Goal: Task Accomplishment & Management: Use online tool/utility

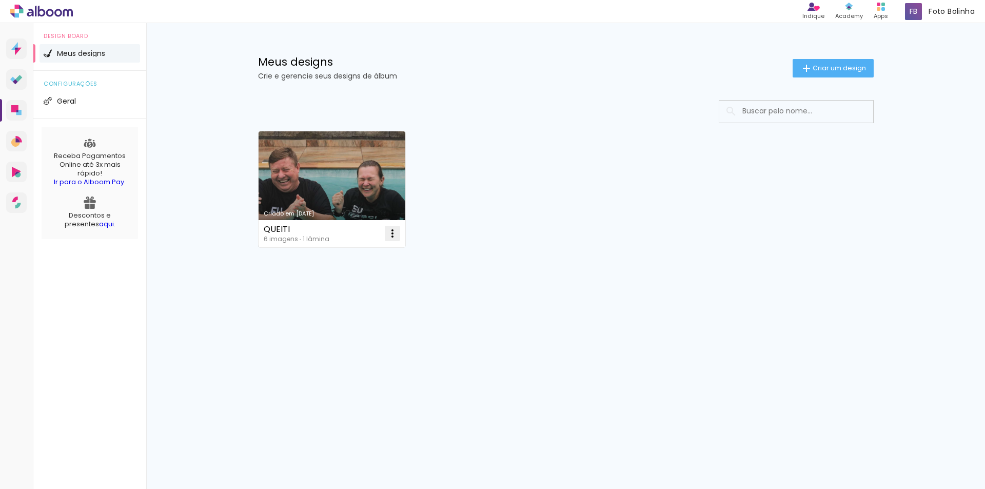
click at [385, 237] on paper-icon-button at bounding box center [392, 233] width 21 height 21
click at [341, 308] on paper-item "Excluir" at bounding box center [351, 301] width 101 height 21
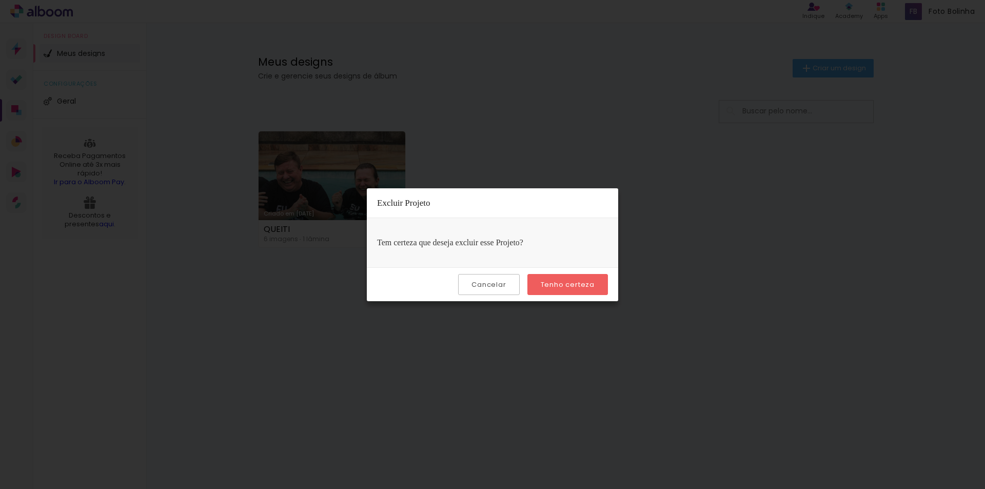
click at [0, 0] on slot "Tenho certeza" at bounding box center [0, 0] width 0 height 0
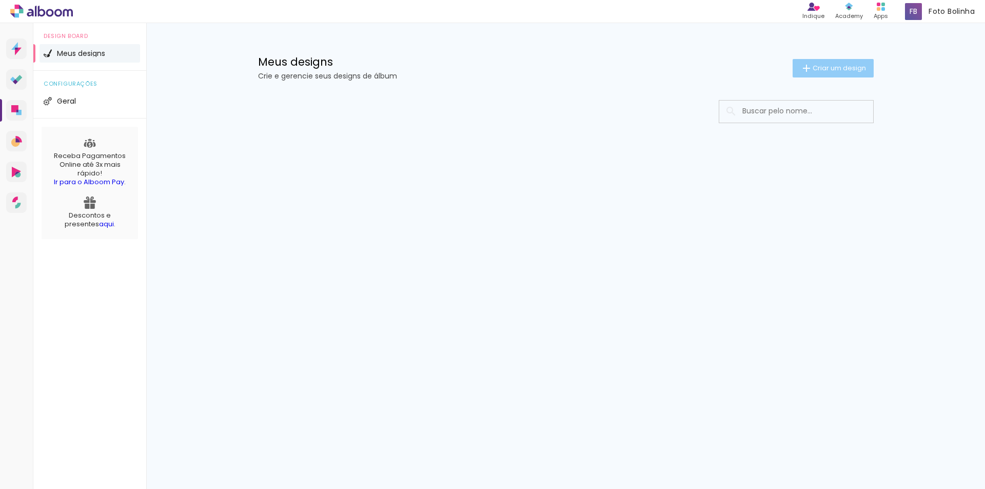
click at [822, 62] on paper-button "Criar um design" at bounding box center [833, 68] width 81 height 18
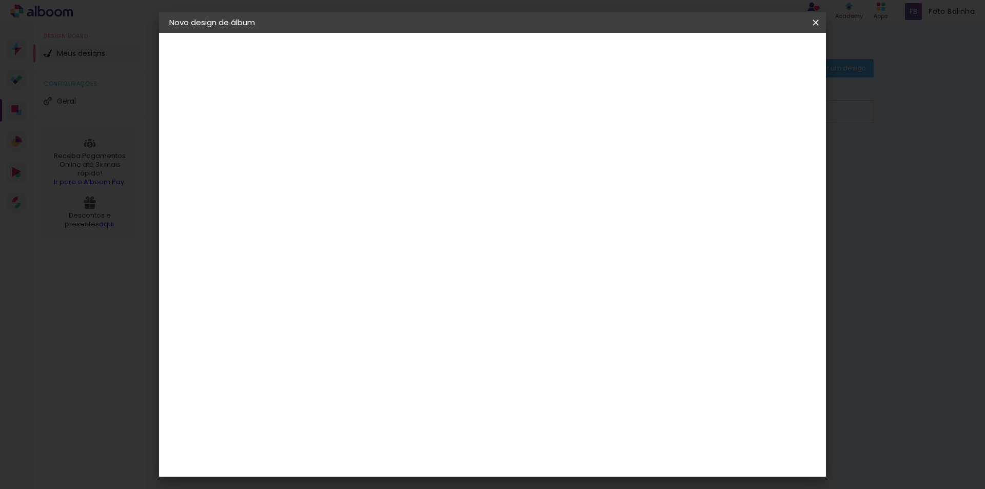
click at [337, 138] on input at bounding box center [337, 138] width 0 height 16
type input "JANIS"
type paper-input "JANIS"
click at [442, 52] on paper-button "Avançar" at bounding box center [417, 54] width 50 height 17
click at [530, 152] on paper-item "Tamanho Livre" at bounding box center [480, 156] width 99 height 23
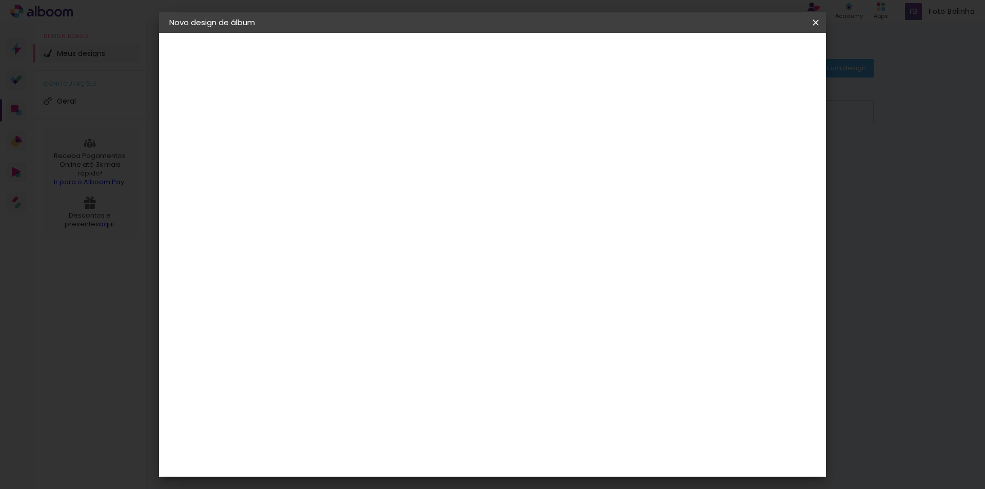
click at [0, 0] on slot "Avançar" at bounding box center [0, 0] width 0 height 0
drag, startPoint x: 553, startPoint y: 430, endPoint x: 544, endPoint y: 430, distance: 9.2
click at [544, 430] on input "60" at bounding box center [549, 427] width 27 height 15
type input "45"
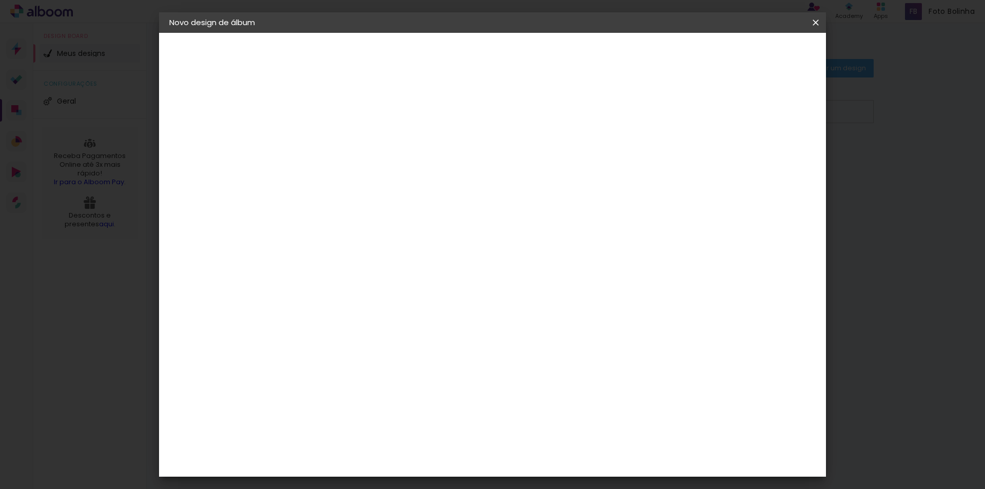
type paper-input "45"
click at [762, 60] on paper-button "Iniciar design" at bounding box center [728, 54] width 67 height 17
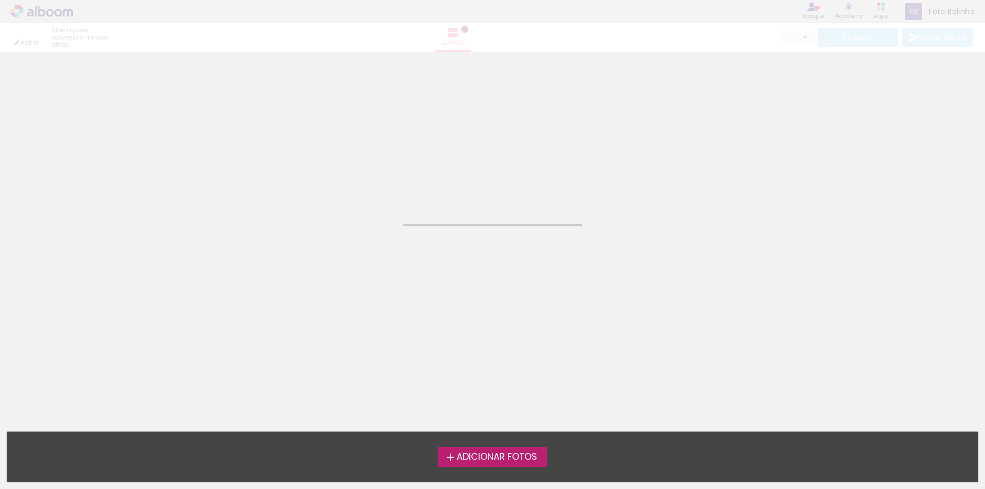
click at [514, 453] on span "Adicionar Fotos" at bounding box center [497, 457] width 81 height 9
click at [0, 0] on input "file" at bounding box center [0, 0] width 0 height 0
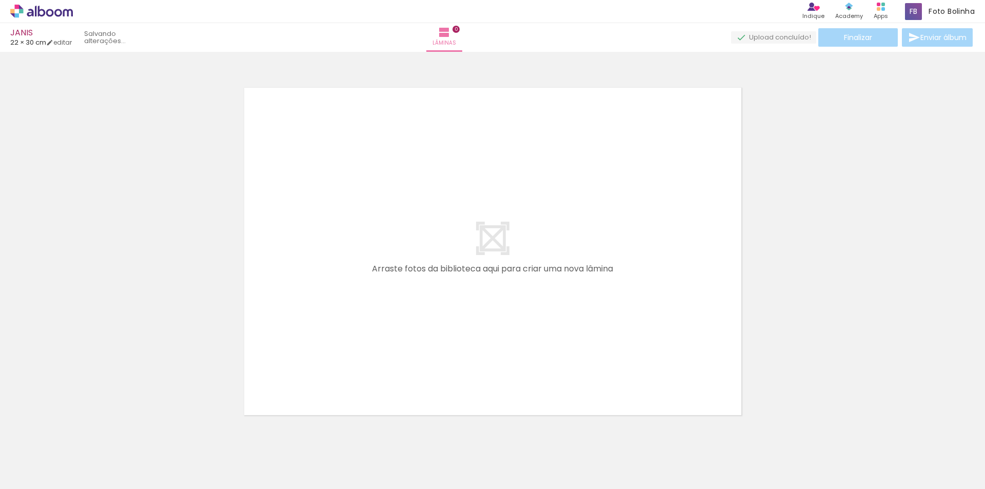
scroll to position [13, 0]
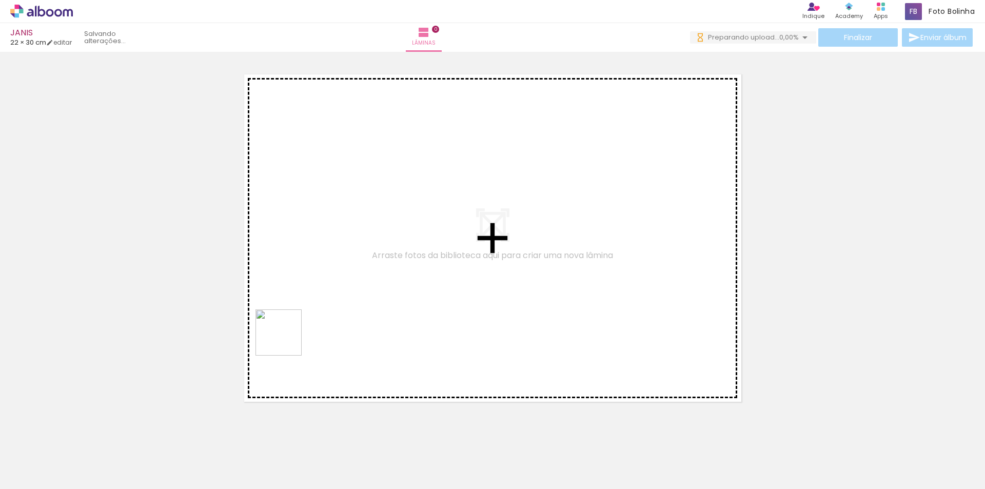
drag, startPoint x: 102, startPoint y: 460, endPoint x: 150, endPoint y: 476, distance: 51.1
click at [307, 317] on quentale-workspace at bounding box center [492, 244] width 985 height 489
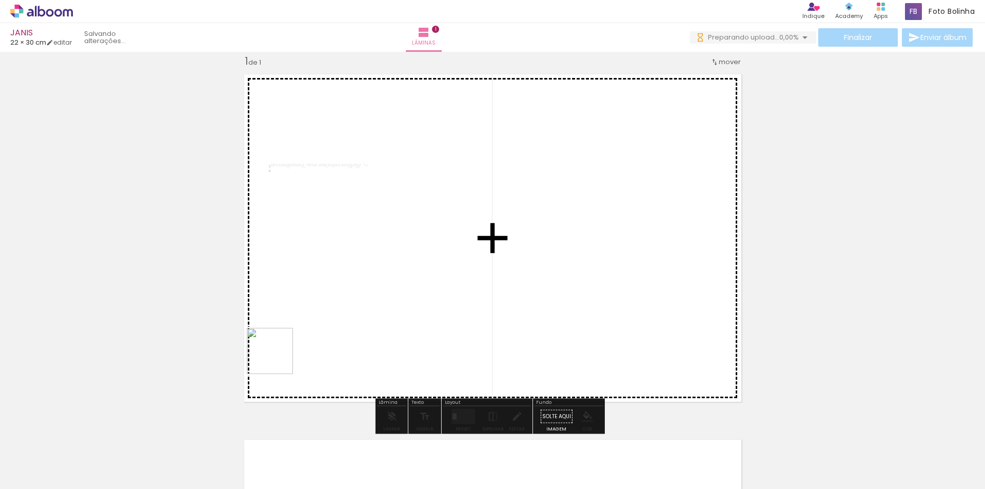
drag, startPoint x: 278, startPoint y: 359, endPoint x: 342, endPoint y: 304, distance: 84.8
click at [342, 304] on quentale-workspace at bounding box center [492, 244] width 985 height 489
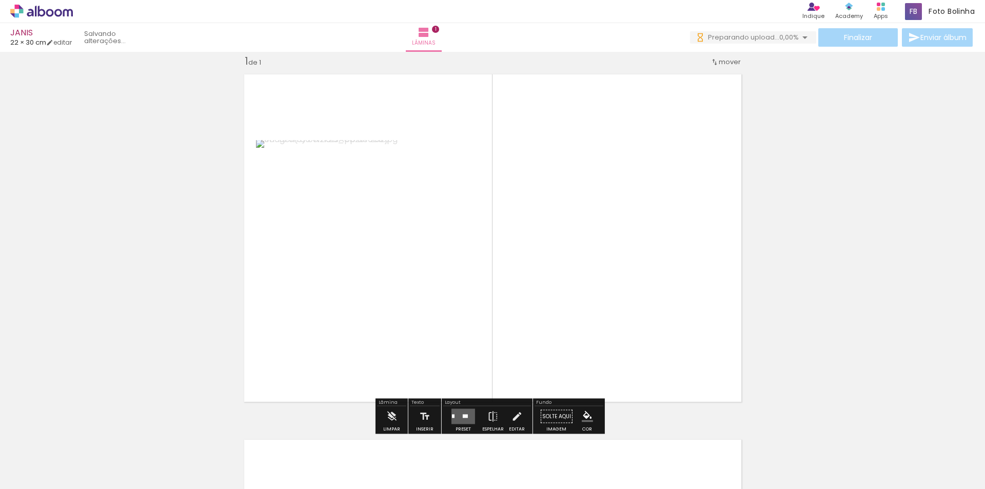
click at [347, 302] on quentale-workspace at bounding box center [492, 244] width 985 height 489
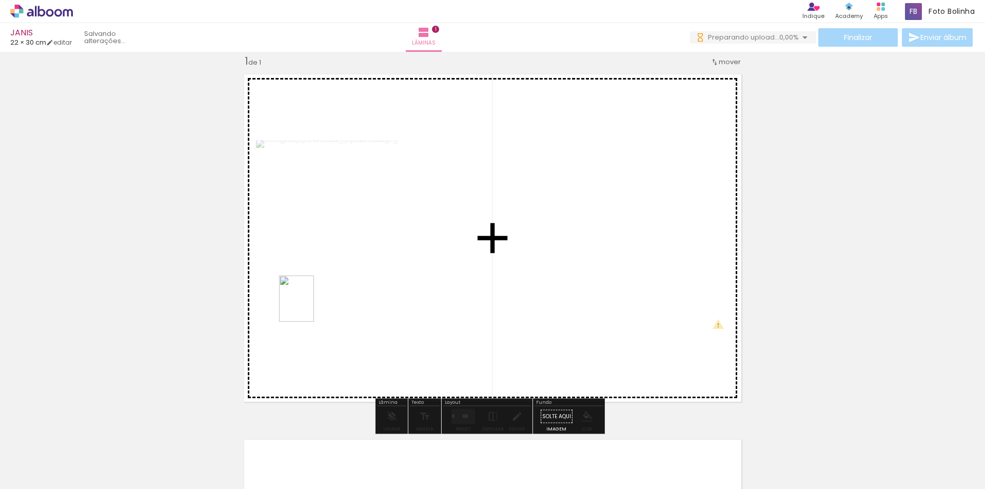
drag, startPoint x: 219, startPoint y: 464, endPoint x: 315, endPoint y: 298, distance: 191.8
click at [312, 303] on quentale-workspace at bounding box center [492, 244] width 985 height 489
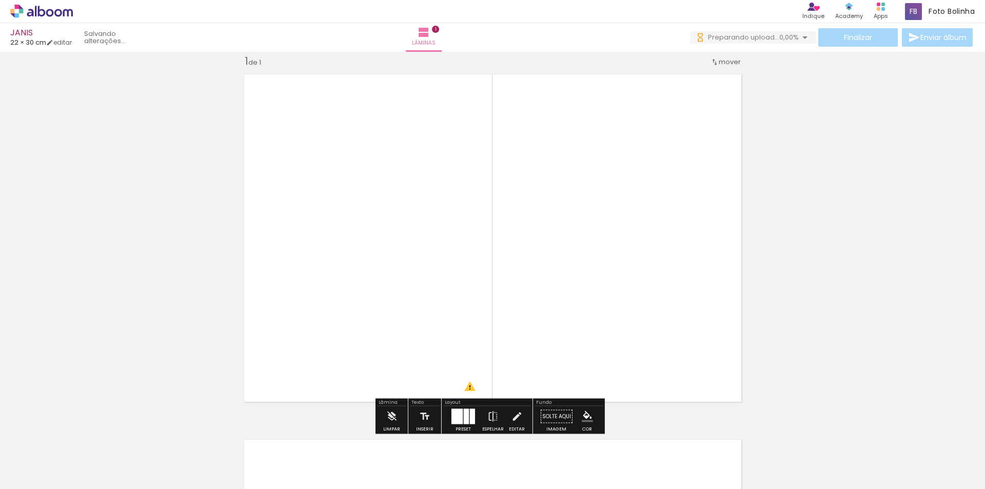
drag, startPoint x: 282, startPoint y: 466, endPoint x: 334, endPoint y: 408, distance: 78.5
click at [342, 301] on quentale-workspace at bounding box center [492, 244] width 985 height 489
drag, startPoint x: 343, startPoint y: 432, endPoint x: 382, endPoint y: 443, distance: 40.6
click at [372, 319] on quentale-workspace at bounding box center [492, 244] width 985 height 489
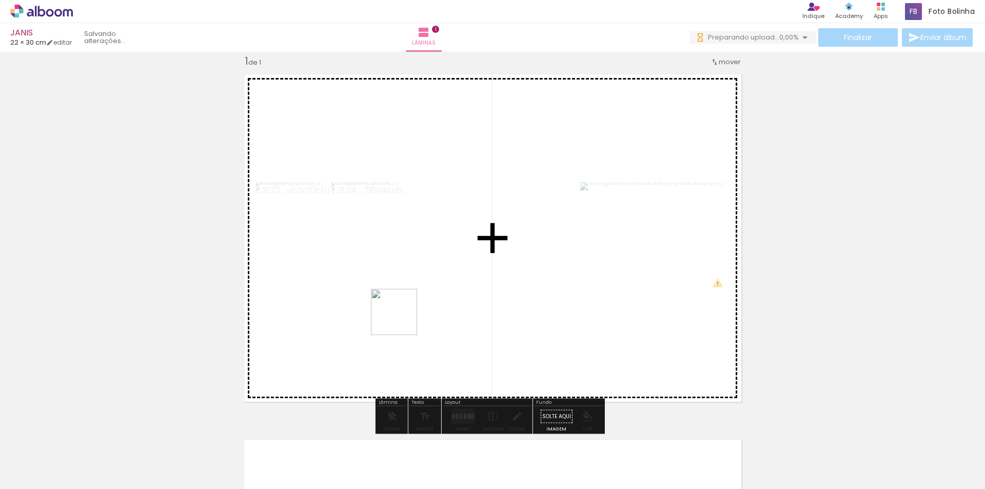
drag, startPoint x: 387, startPoint y: 453, endPoint x: 406, endPoint y: 312, distance: 142.5
click at [402, 313] on quentale-workspace at bounding box center [492, 244] width 985 height 489
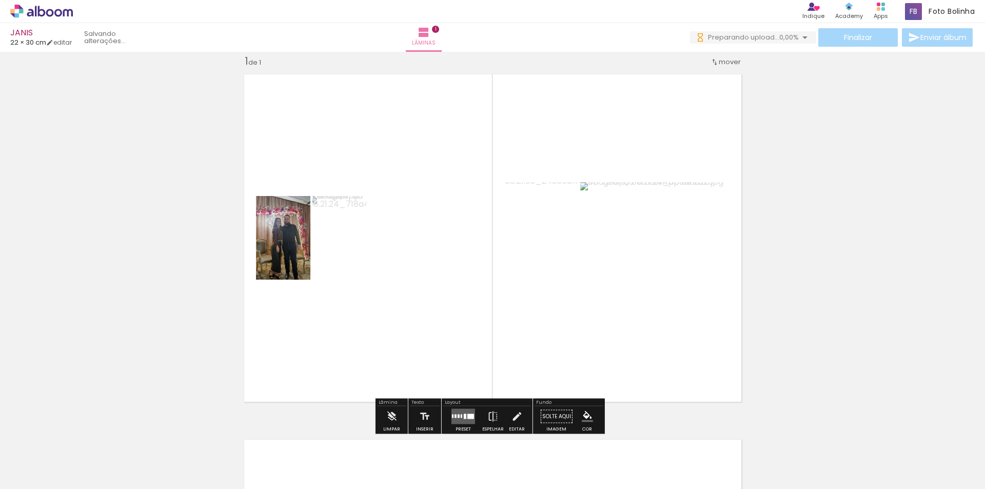
click at [86, 438] on iron-icon at bounding box center [80, 434] width 11 height 11
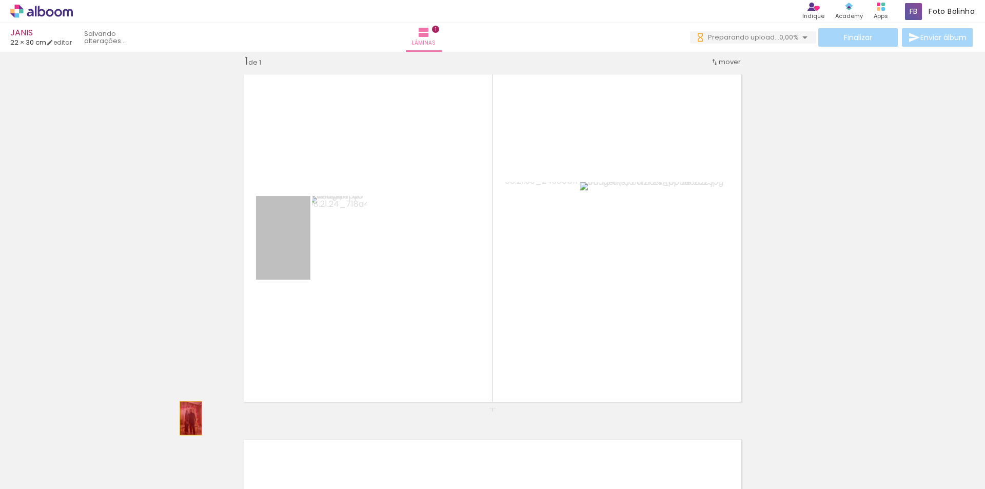
drag, startPoint x: 277, startPoint y: 281, endPoint x: 276, endPoint y: 274, distance: 7.8
click at [168, 448] on quentale-workspace at bounding box center [492, 244] width 985 height 489
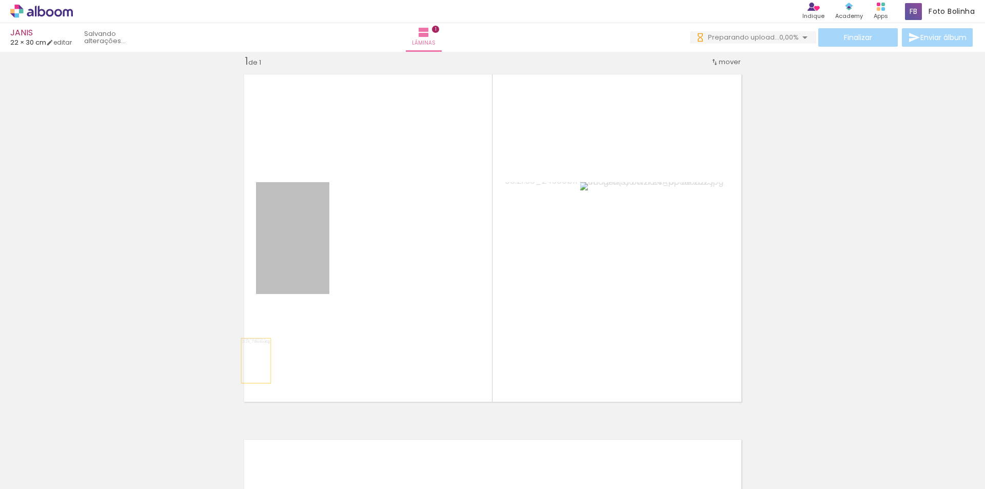
drag, startPoint x: 309, startPoint y: 242, endPoint x: 222, endPoint y: 480, distance: 254.1
click at [213, 489] on html "link( href="../../bower_components/polymer/polymer.html" rel="import" ) picture…" at bounding box center [492, 244] width 985 height 489
drag, startPoint x: 300, startPoint y: 242, endPoint x: 310, endPoint y: 332, distance: 90.9
click at [223, 448] on quentale-workspace at bounding box center [492, 244] width 985 height 489
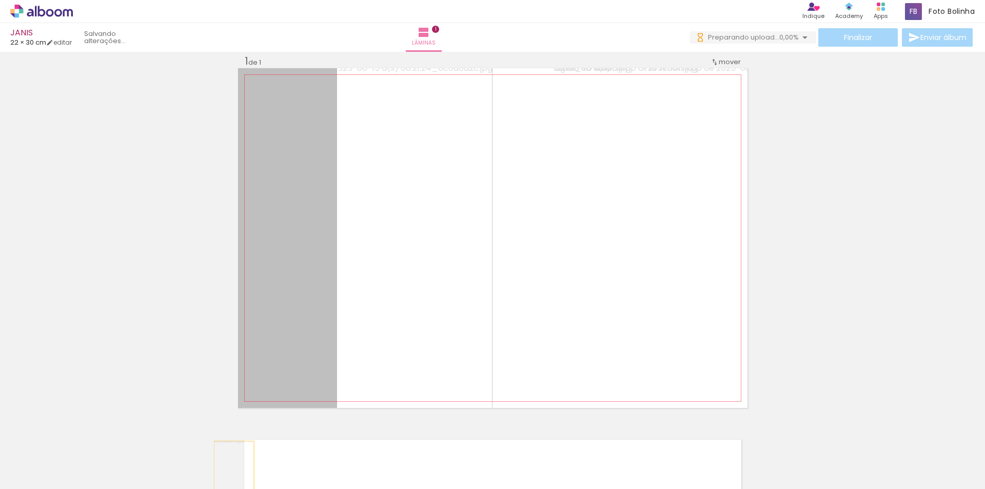
drag, startPoint x: 241, startPoint y: 435, endPoint x: 230, endPoint y: 509, distance: 75.2
click at [230, 489] on html "link( href="../../bower_components/polymer/polymer.html" rel="import" ) picture…" at bounding box center [492, 244] width 985 height 489
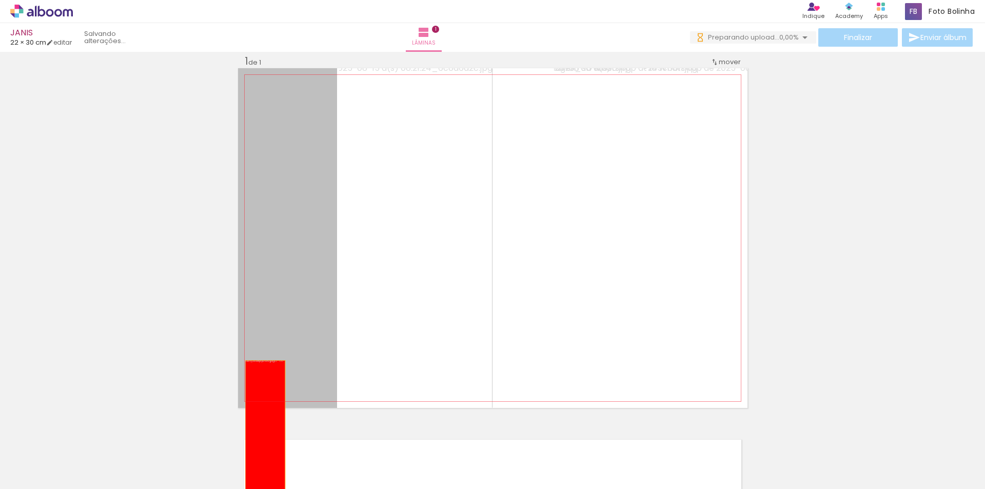
drag, startPoint x: 311, startPoint y: 269, endPoint x: 261, endPoint y: 448, distance: 185.6
click at [253, 441] on quentale-workspace at bounding box center [492, 244] width 985 height 489
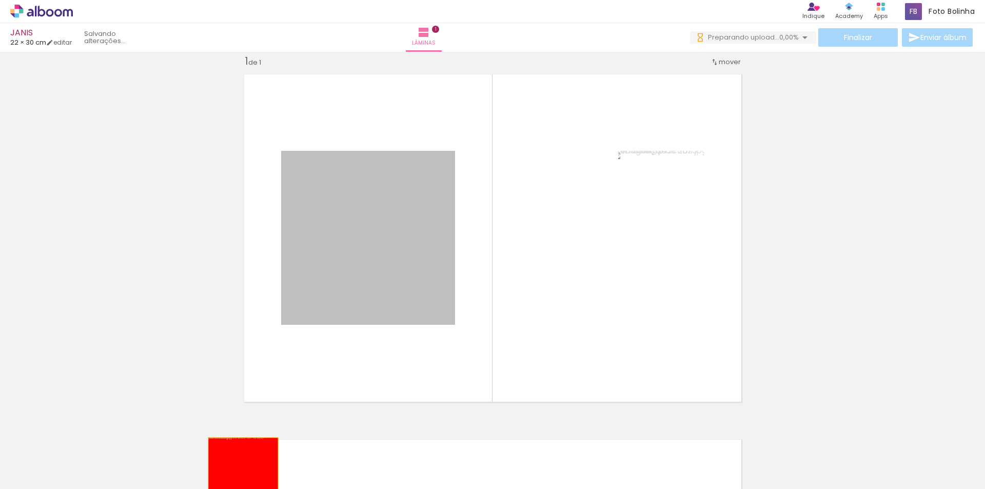
drag, startPoint x: 336, startPoint y: 276, endPoint x: 329, endPoint y: 400, distance: 124.4
click at [239, 477] on quentale-workspace at bounding box center [492, 244] width 985 height 489
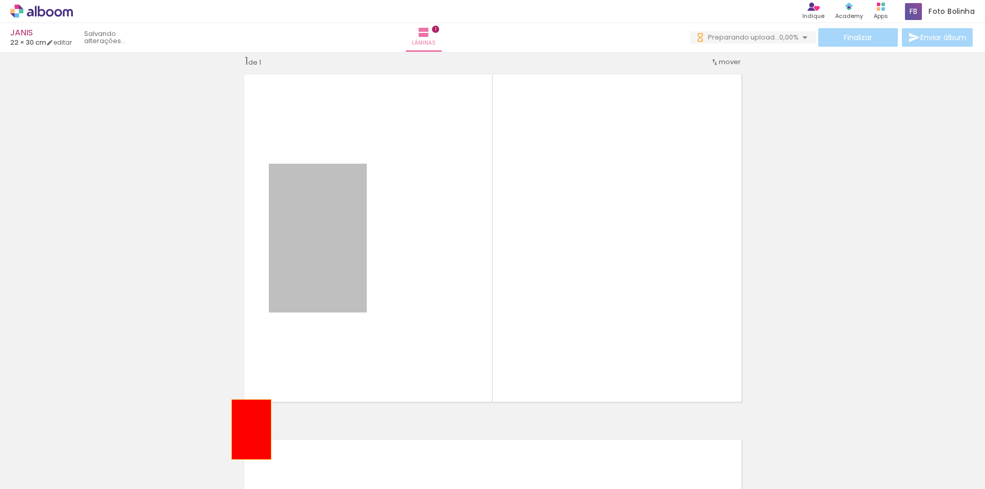
drag, startPoint x: 305, startPoint y: 276, endPoint x: 327, endPoint y: 328, distance: 56.6
click at [248, 433] on quentale-workspace at bounding box center [492, 244] width 985 height 489
drag, startPoint x: 293, startPoint y: 359, endPoint x: 258, endPoint y: 444, distance: 91.4
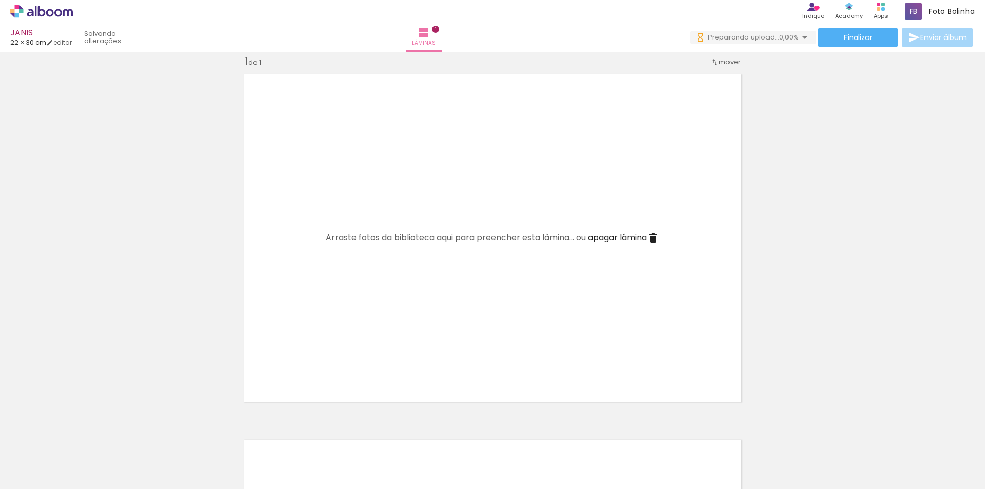
click at [85, 442] on quentale-thumb at bounding box center [102, 454] width 57 height 59
click at [85, 438] on iron-icon at bounding box center [80, 434] width 11 height 11
click at [85, 436] on iron-icon at bounding box center [80, 434] width 11 height 11
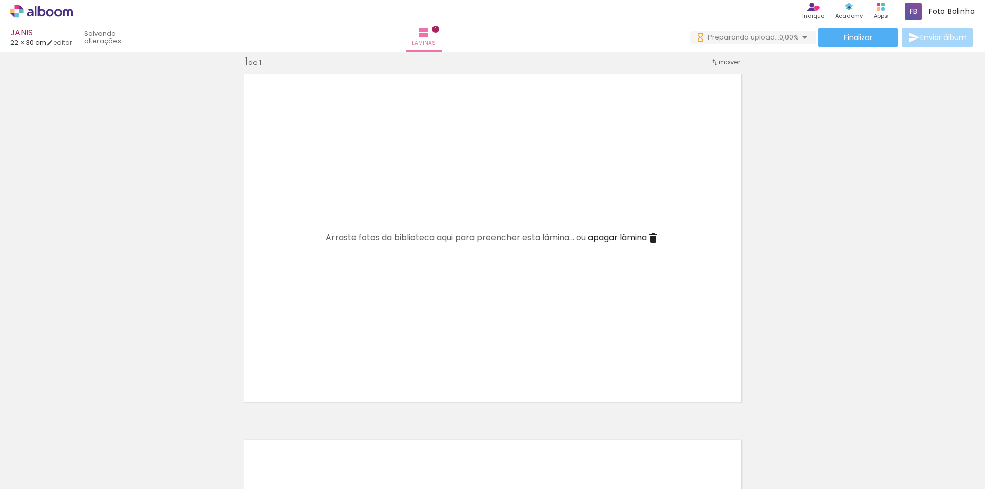
click at [85, 436] on iron-icon at bounding box center [80, 434] width 11 height 11
click at [85, 435] on iron-icon at bounding box center [80, 434] width 11 height 11
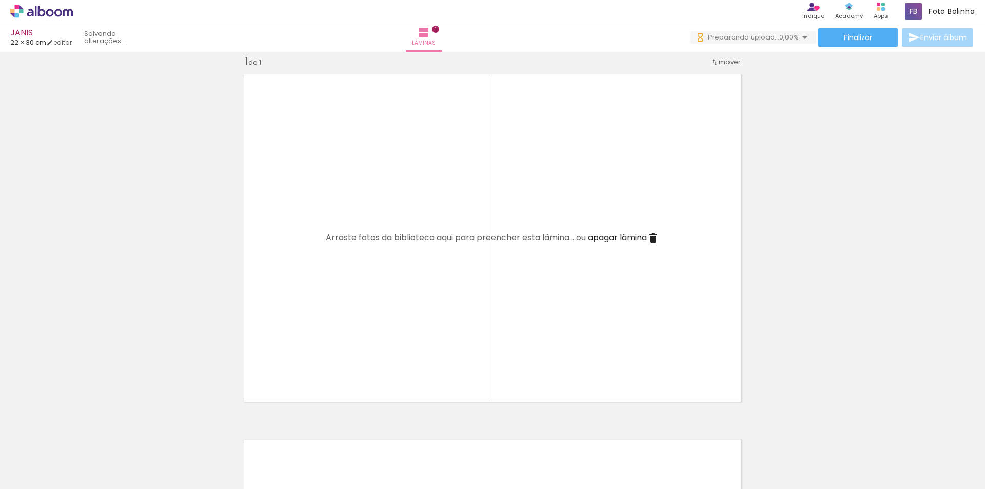
click at [85, 435] on iron-icon at bounding box center [80, 434] width 11 height 11
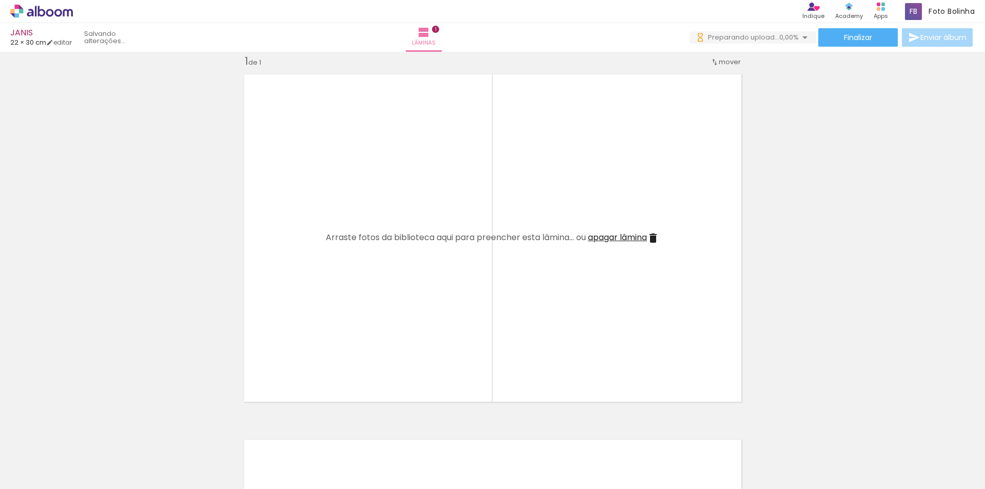
click at [85, 435] on iron-icon at bounding box center [80, 434] width 11 height 11
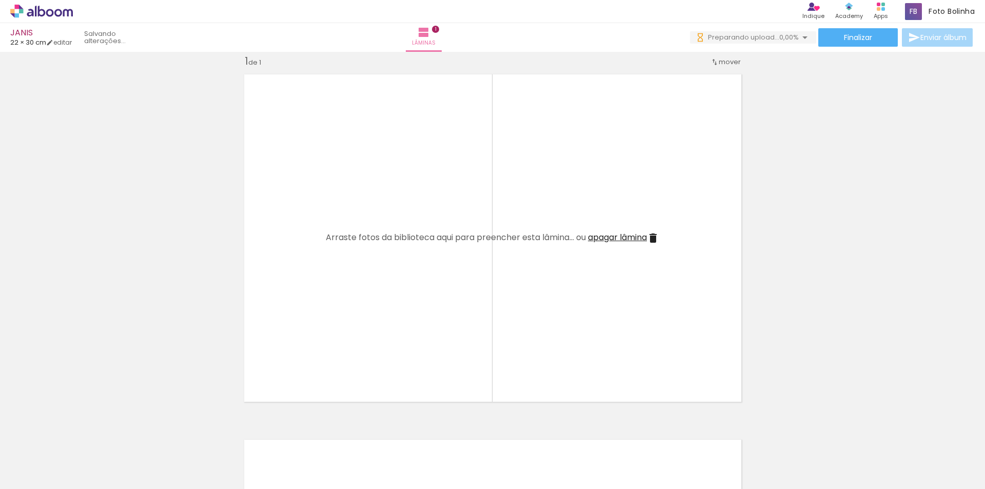
click at [85, 435] on iron-icon at bounding box center [80, 434] width 11 height 11
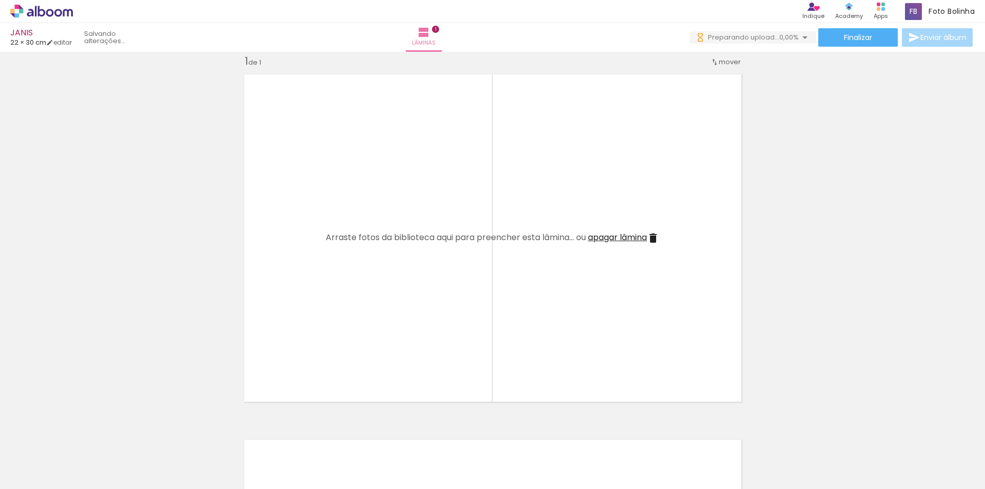
click at [85, 435] on iron-icon at bounding box center [80, 434] width 11 height 11
click at [84, 435] on iron-icon at bounding box center [80, 434] width 11 height 11
click at [83, 435] on iron-icon at bounding box center [80, 434] width 11 height 11
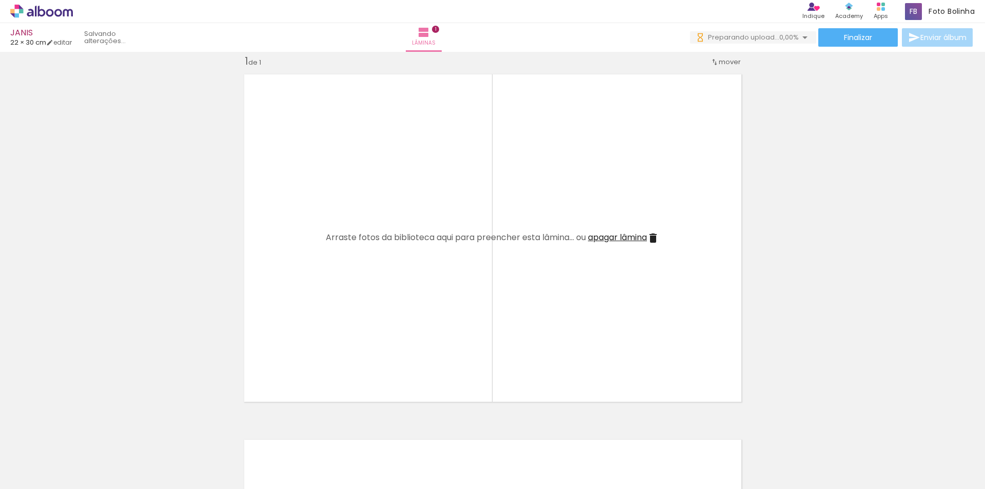
click at [83, 435] on iron-icon at bounding box center [80, 434] width 11 height 11
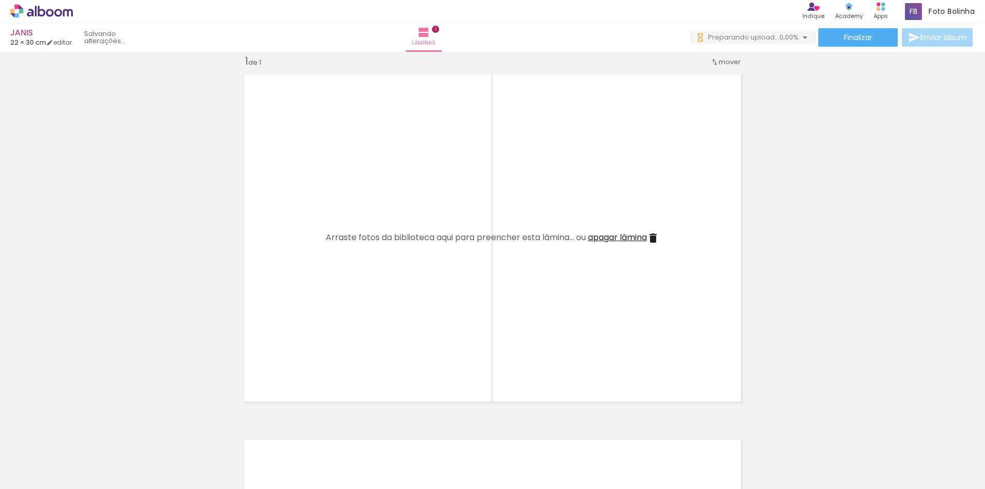
click at [83, 435] on iron-icon at bounding box center [80, 434] width 11 height 11
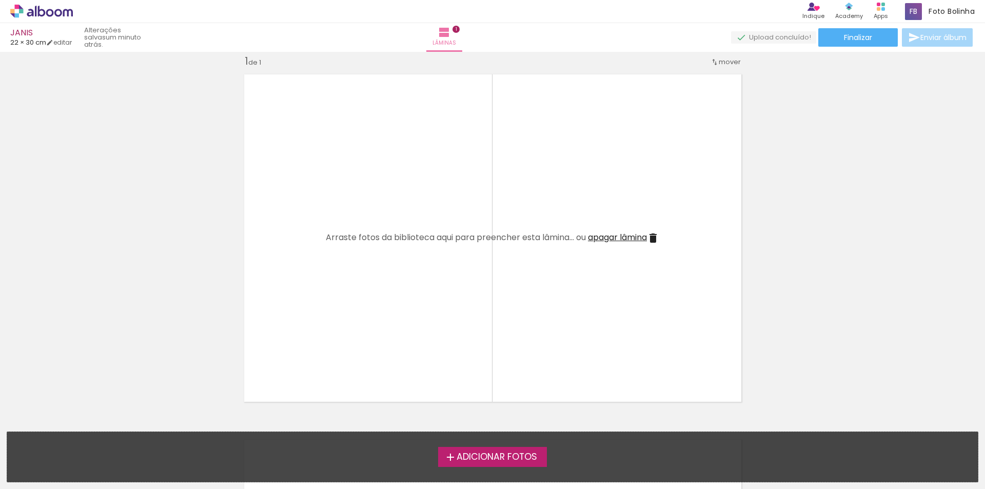
click at [473, 457] on span "Adicionar Fotos" at bounding box center [497, 457] width 81 height 9
click at [0, 0] on input "file" at bounding box center [0, 0] width 0 height 0
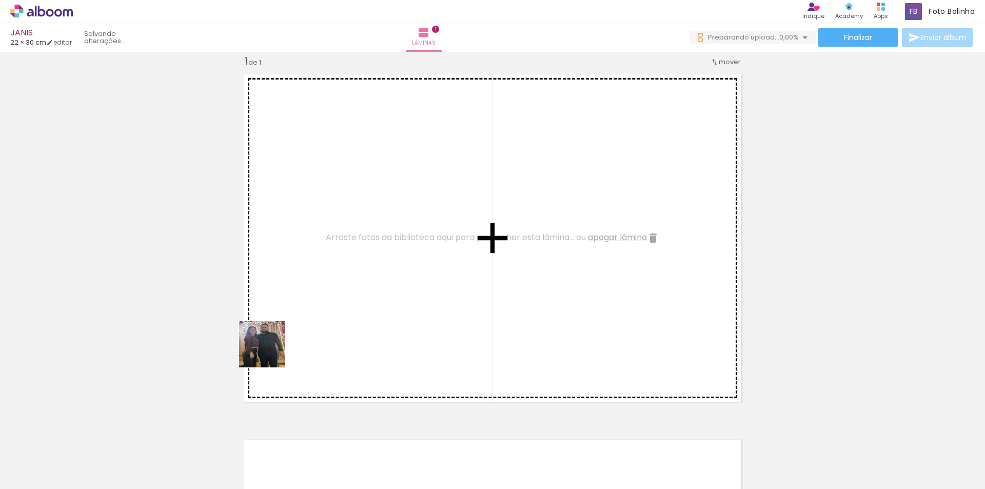
drag, startPoint x: 113, startPoint y: 463, endPoint x: 170, endPoint y: 418, distance: 72.7
click at [313, 318] on quentale-workspace at bounding box center [492, 244] width 985 height 489
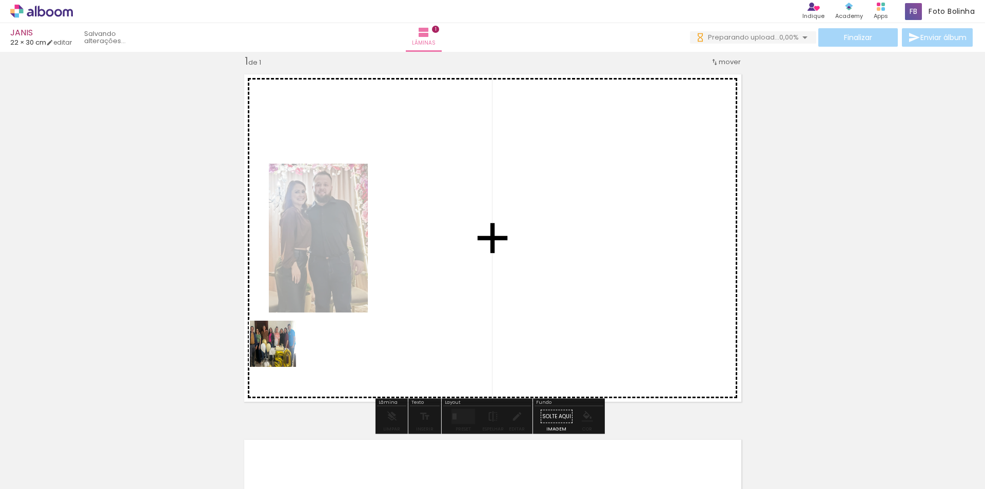
drag, startPoint x: 146, startPoint y: 461, endPoint x: 188, endPoint y: 430, distance: 52.8
click at [314, 307] on quentale-workspace at bounding box center [492, 244] width 985 height 489
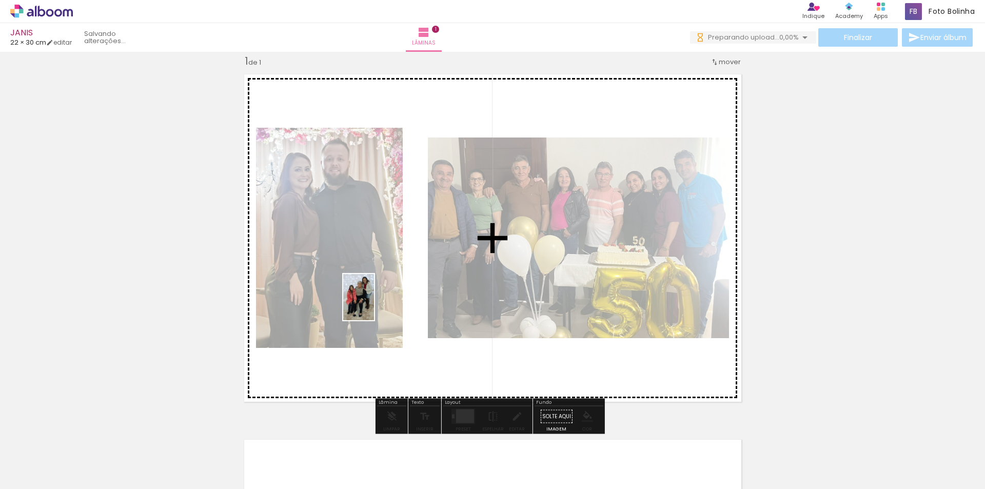
drag, startPoint x: 234, startPoint y: 457, endPoint x: 322, endPoint y: 411, distance: 100.1
click at [375, 303] on quentale-workspace at bounding box center [492, 244] width 985 height 489
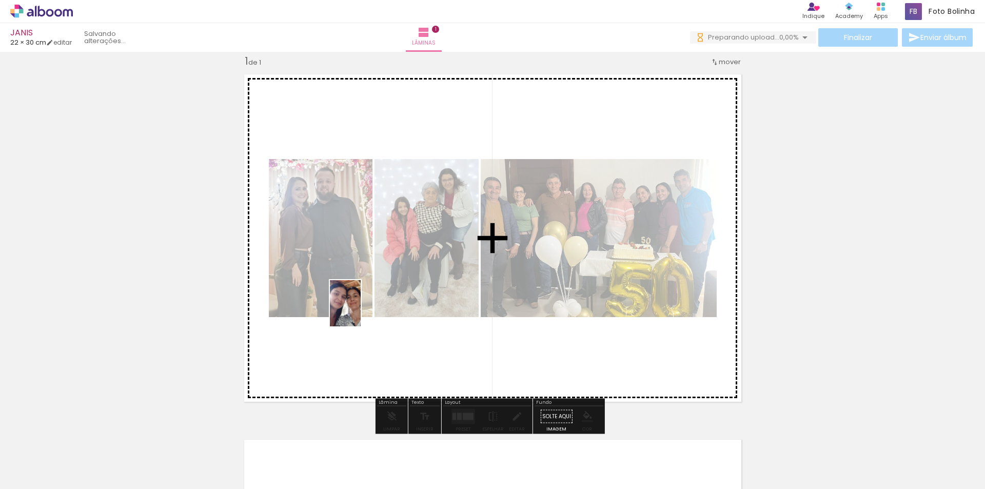
drag, startPoint x: 281, startPoint y: 464, endPoint x: 361, endPoint y: 311, distance: 172.6
click at [361, 311] on quentale-workspace at bounding box center [492, 244] width 985 height 489
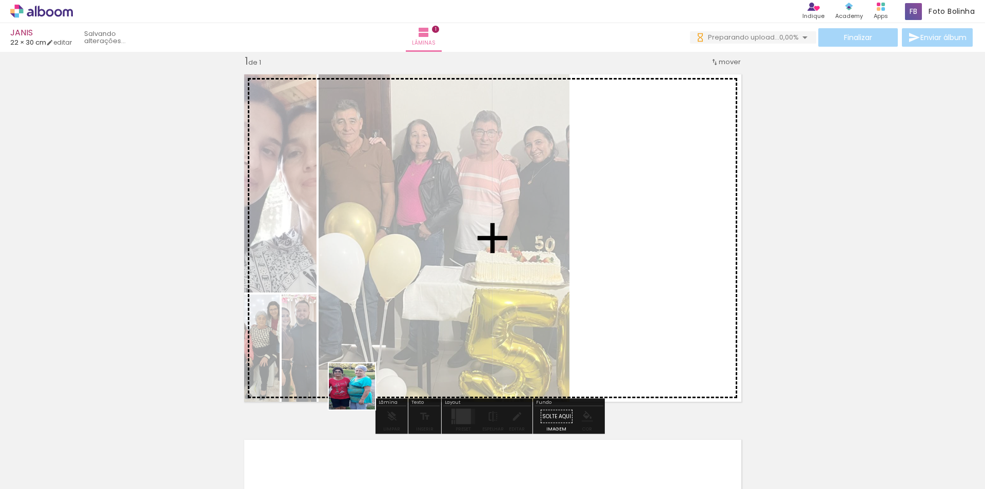
drag, startPoint x: 325, startPoint y: 470, endPoint x: 399, endPoint y: 453, distance: 75.4
click at [380, 316] on quentale-workspace at bounding box center [492, 244] width 985 height 489
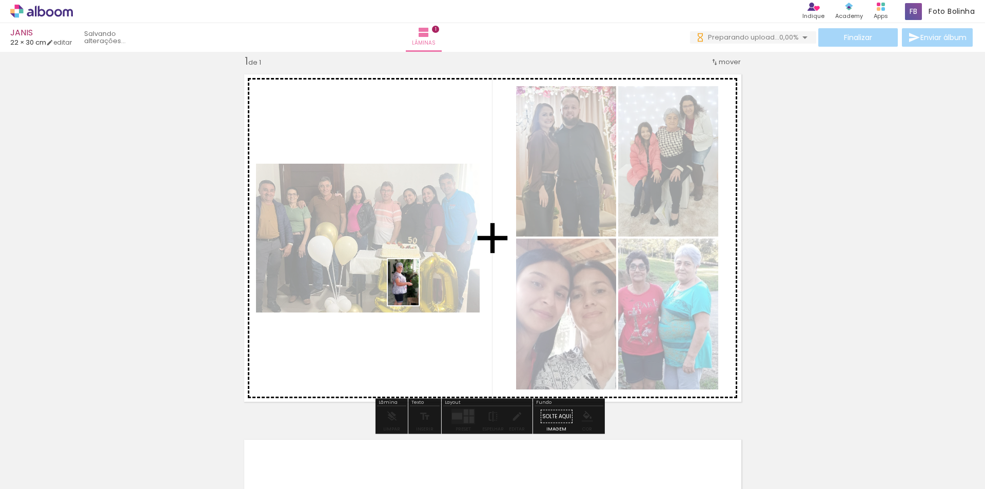
drag, startPoint x: 385, startPoint y: 473, endPoint x: 452, endPoint y: 466, distance: 66.5
click at [420, 284] on quentale-workspace at bounding box center [492, 244] width 985 height 489
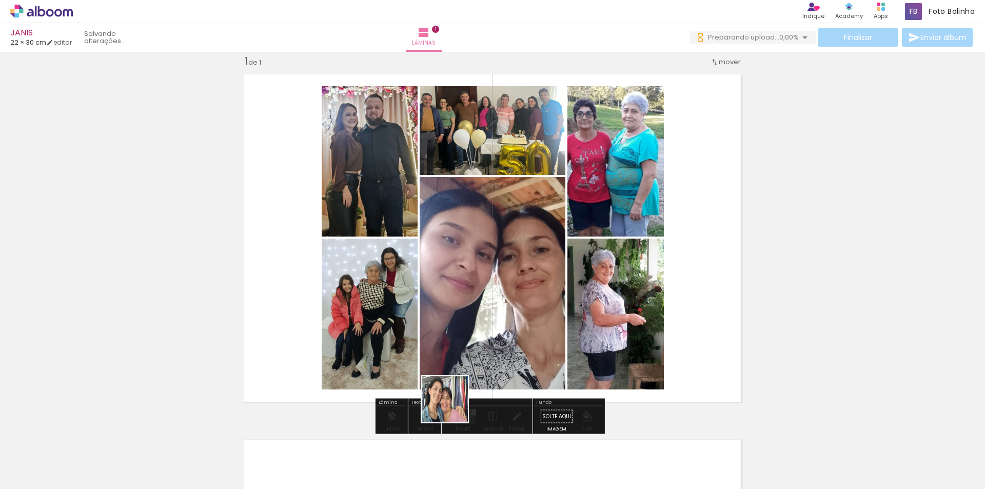
drag, startPoint x: 453, startPoint y: 407, endPoint x: 498, endPoint y: 442, distance: 57.4
click at [458, 302] on quentale-workspace at bounding box center [492, 244] width 985 height 489
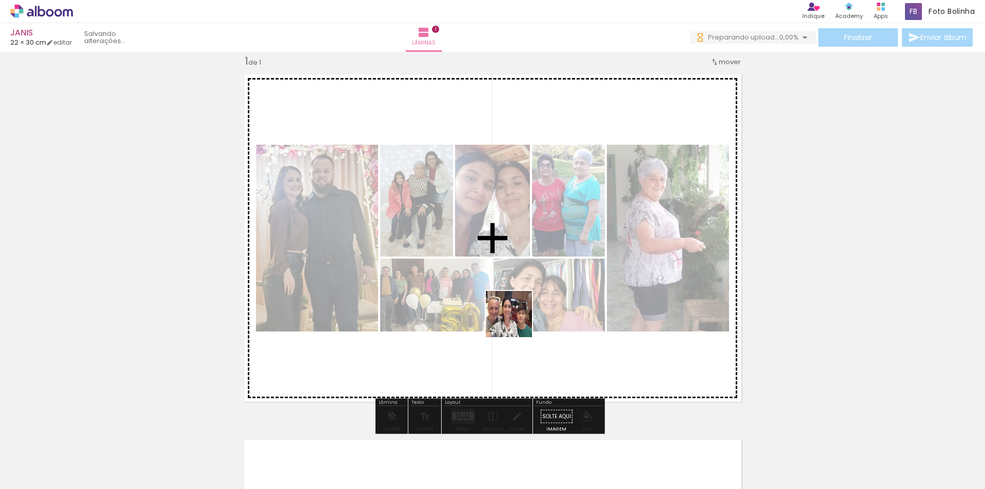
drag, startPoint x: 500, startPoint y: 471, endPoint x: 582, endPoint y: 410, distance: 101.9
click at [519, 314] on quentale-workspace at bounding box center [492, 244] width 985 height 489
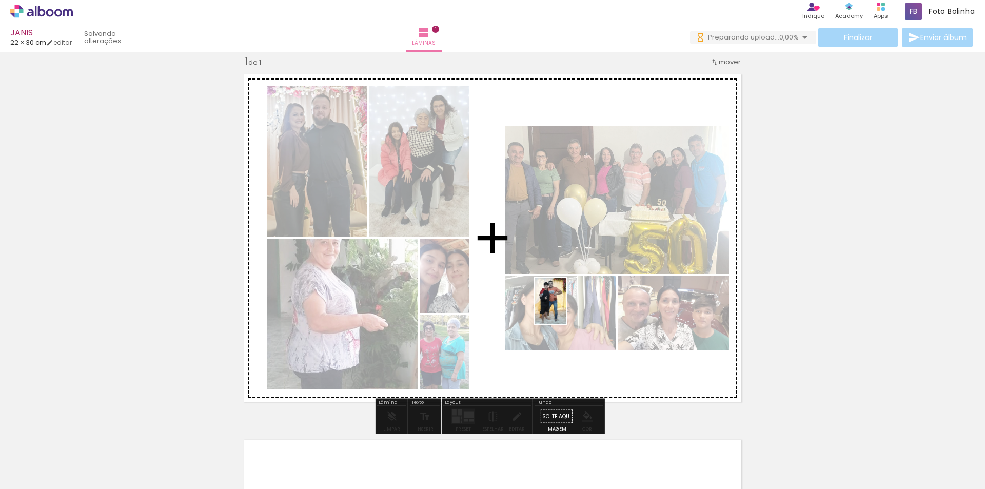
drag, startPoint x: 563, startPoint y: 473, endPoint x: 586, endPoint y: 348, distance: 126.7
click at [566, 308] on quentale-workspace at bounding box center [492, 244] width 985 height 489
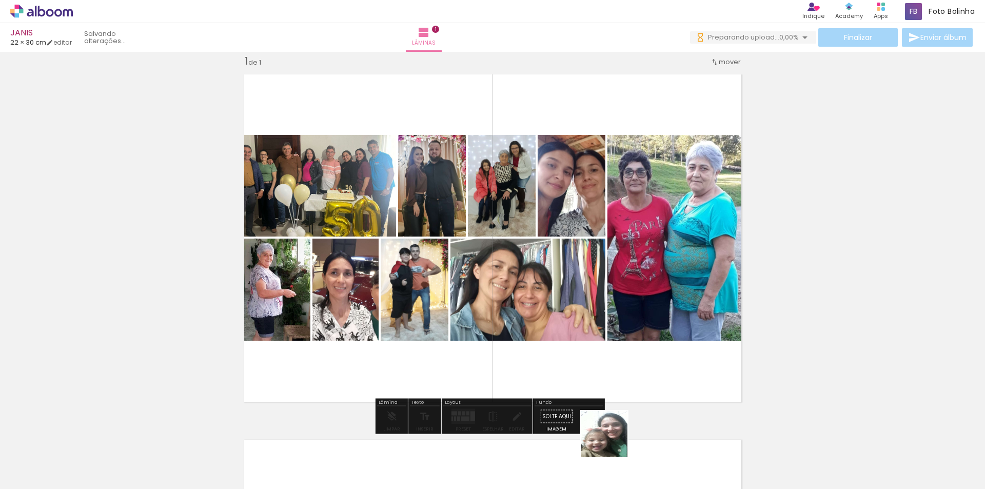
drag, startPoint x: 612, startPoint y: 456, endPoint x: 598, endPoint y: 268, distance: 187.8
click at [598, 268] on quentale-workspace at bounding box center [492, 244] width 985 height 489
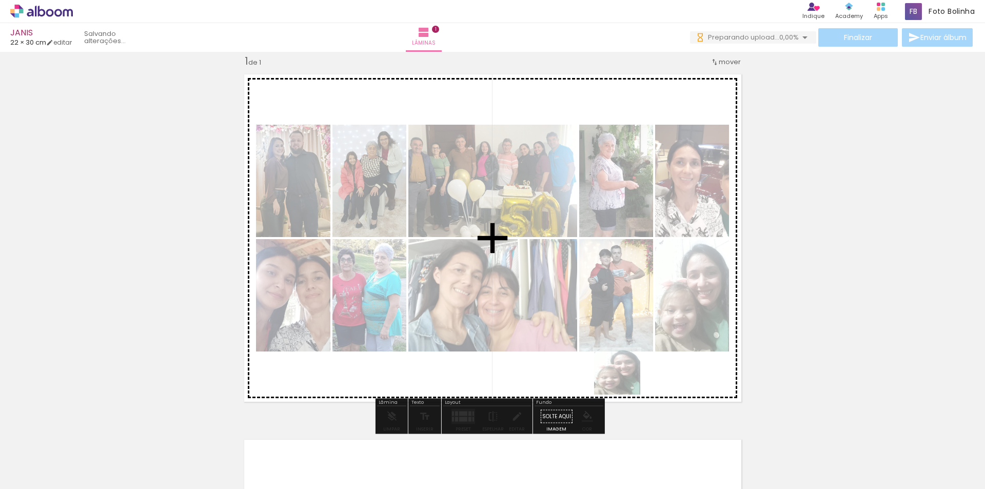
drag, startPoint x: 625, startPoint y: 429, endPoint x: 674, endPoint y: 458, distance: 57.6
click at [602, 283] on quentale-workspace at bounding box center [492, 244] width 985 height 489
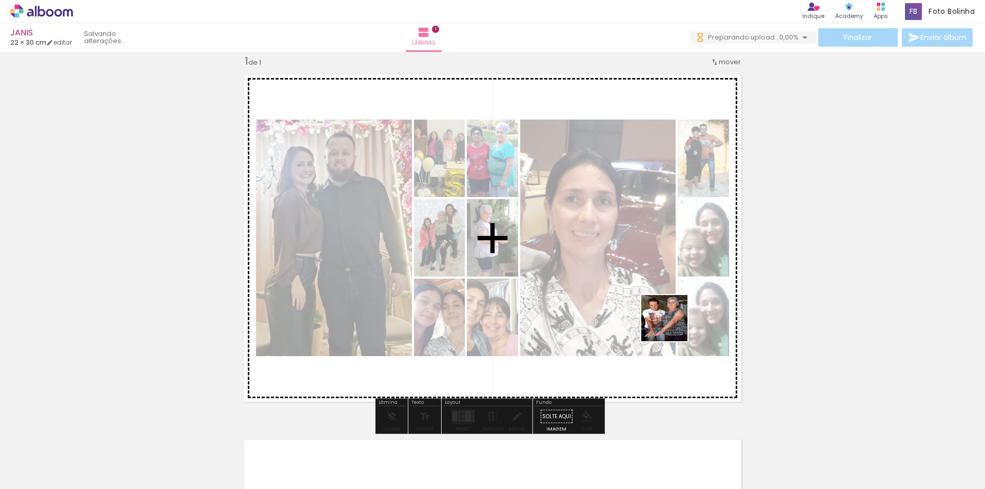
drag, startPoint x: 677, startPoint y: 395, endPoint x: 644, endPoint y: 371, distance: 41.2
click at [664, 295] on quentale-workspace at bounding box center [492, 244] width 985 height 489
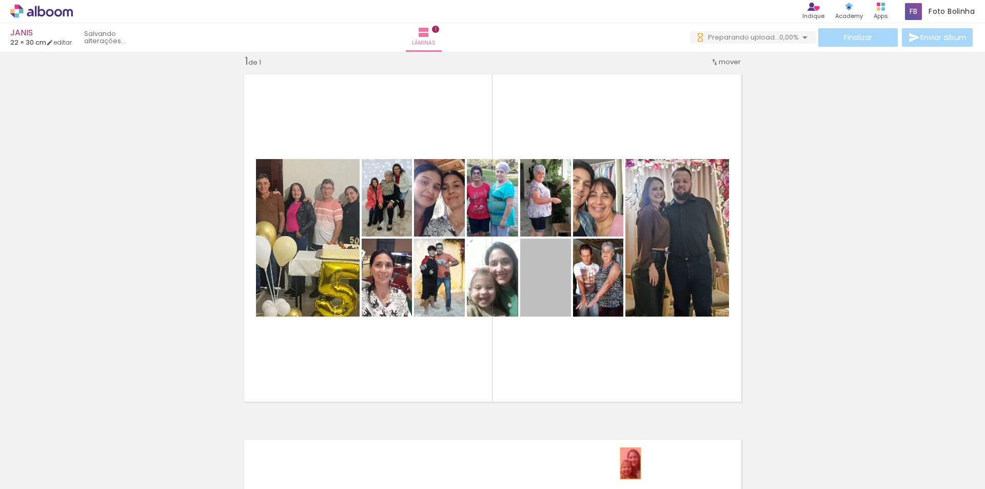
drag, startPoint x: 543, startPoint y: 282, endPoint x: 628, endPoint y: 463, distance: 200.0
click at [628, 463] on quentale-workspace at bounding box center [492, 244] width 985 height 489
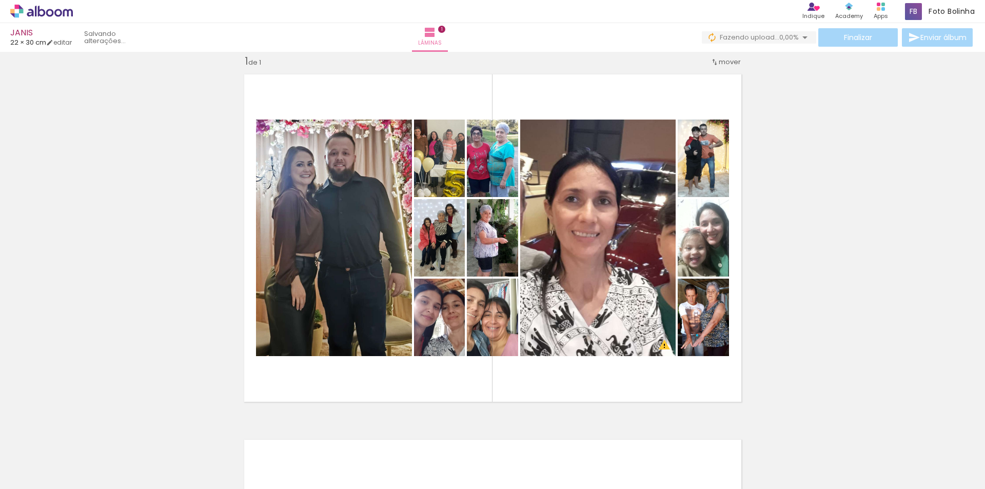
scroll to position [0, 605]
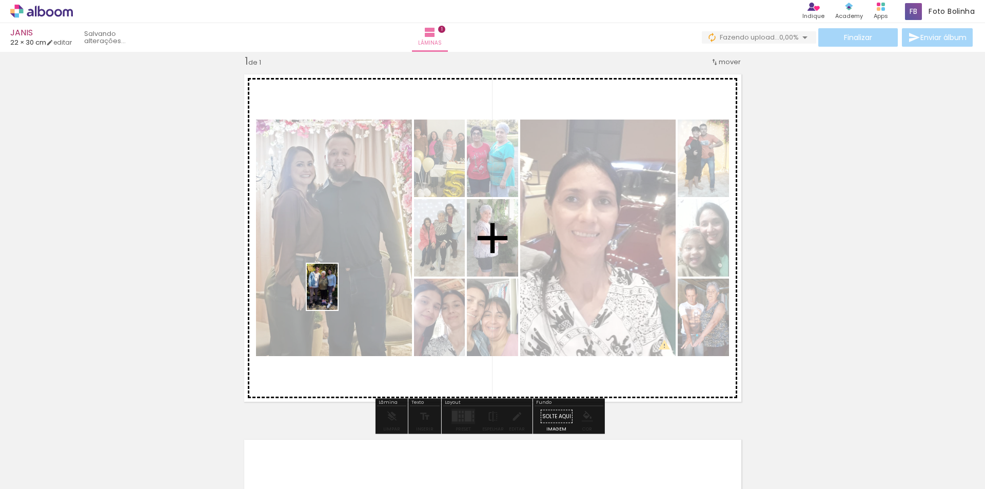
drag, startPoint x: 125, startPoint y: 457, endPoint x: 264, endPoint y: 404, distance: 148.3
click at [341, 293] on quentale-workspace at bounding box center [492, 244] width 985 height 489
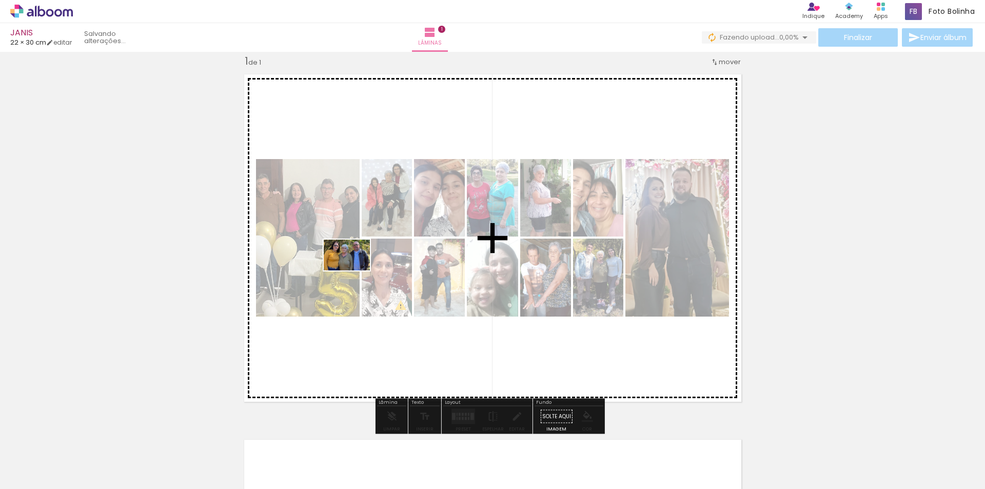
drag, startPoint x: 202, startPoint y: 454, endPoint x: 361, endPoint y: 263, distance: 248.9
click at [360, 263] on quentale-workspace at bounding box center [492, 244] width 985 height 489
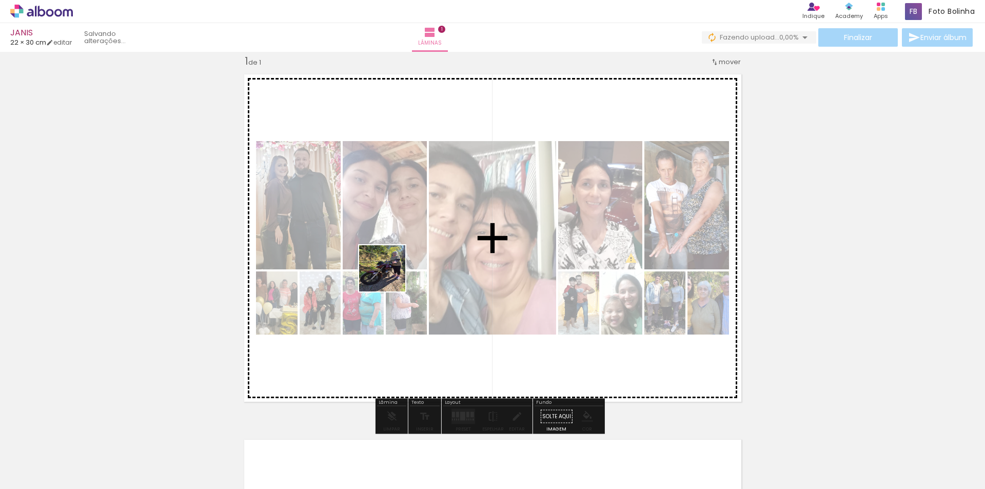
drag, startPoint x: 264, startPoint y: 449, endPoint x: 359, endPoint y: 352, distance: 135.7
click at [400, 256] on quentale-workspace at bounding box center [492, 244] width 985 height 489
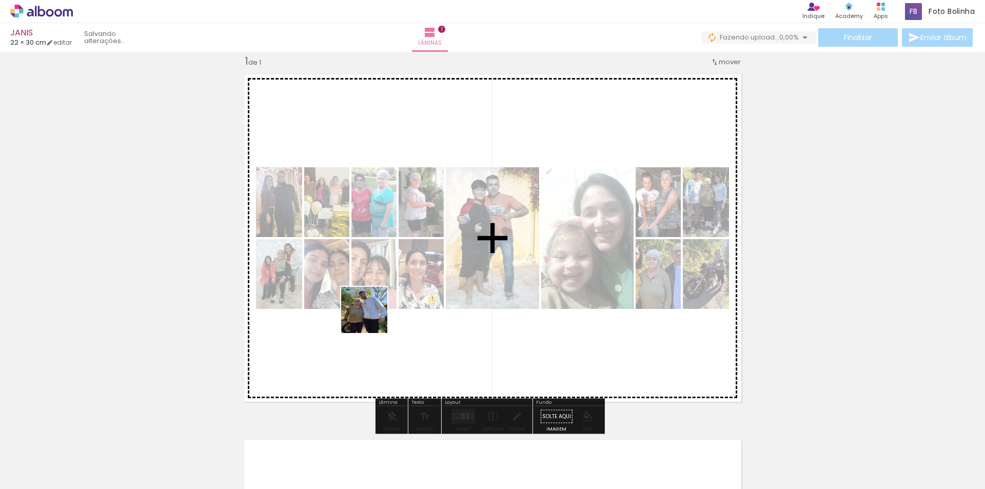
drag, startPoint x: 305, startPoint y: 457, endPoint x: 352, endPoint y: 412, distance: 65.0
click at [375, 302] on quentale-workspace at bounding box center [492, 244] width 985 height 489
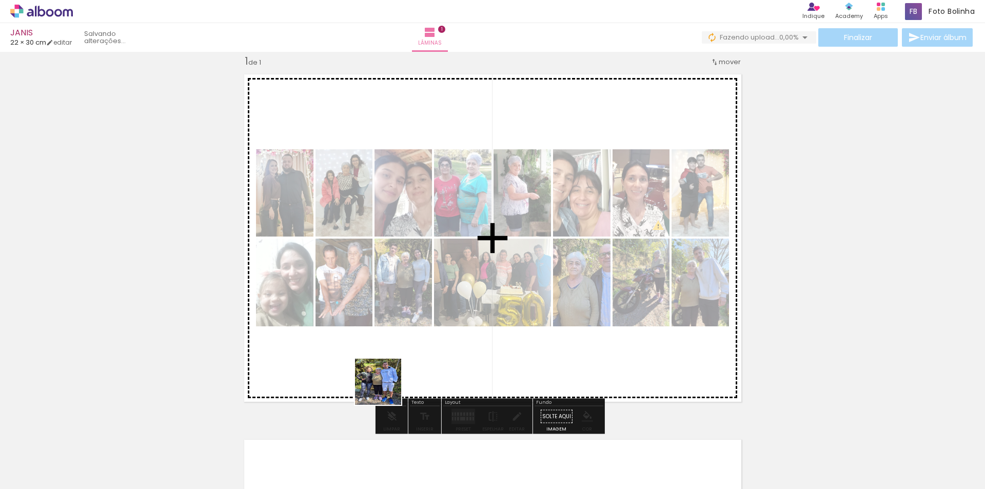
drag, startPoint x: 363, startPoint y: 458, endPoint x: 395, endPoint y: 409, distance: 58.4
click at [409, 306] on quentale-workspace at bounding box center [492, 244] width 985 height 489
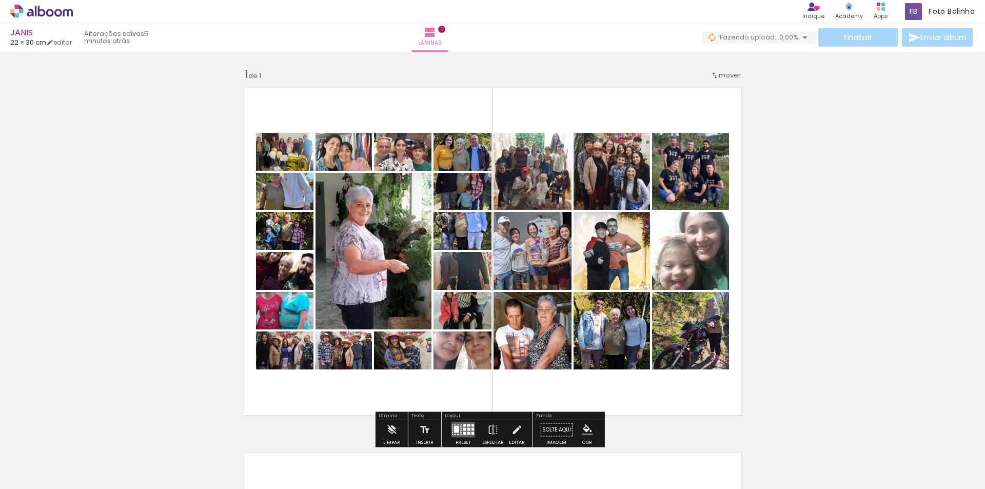
click at [0, 0] on slot at bounding box center [0, 0] width 0 height 0
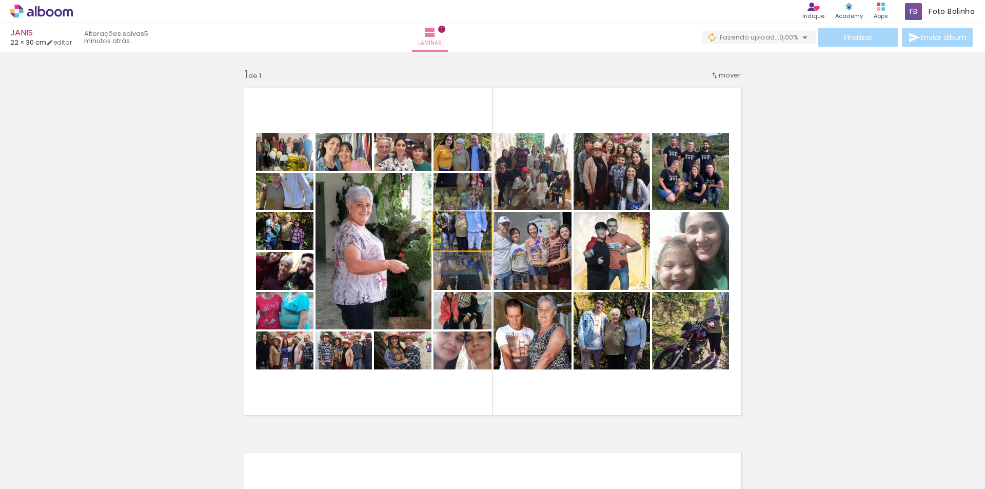
scroll to position [0, 1286]
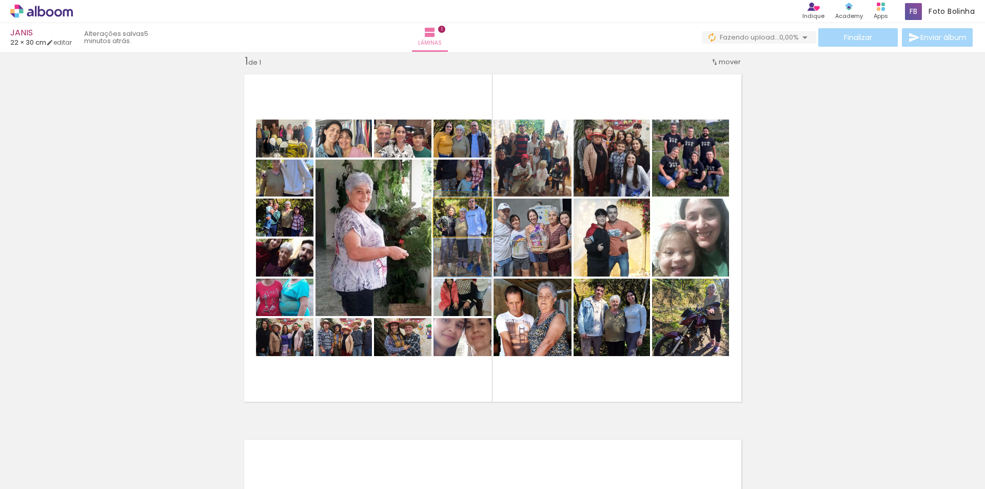
drag, startPoint x: 480, startPoint y: 224, endPoint x: 480, endPoint y: 232, distance: 7.7
drag, startPoint x: 482, startPoint y: 185, endPoint x: 482, endPoint y: 196, distance: 10.8
click at [477, 189] on quentale-photo at bounding box center [463, 178] width 58 height 37
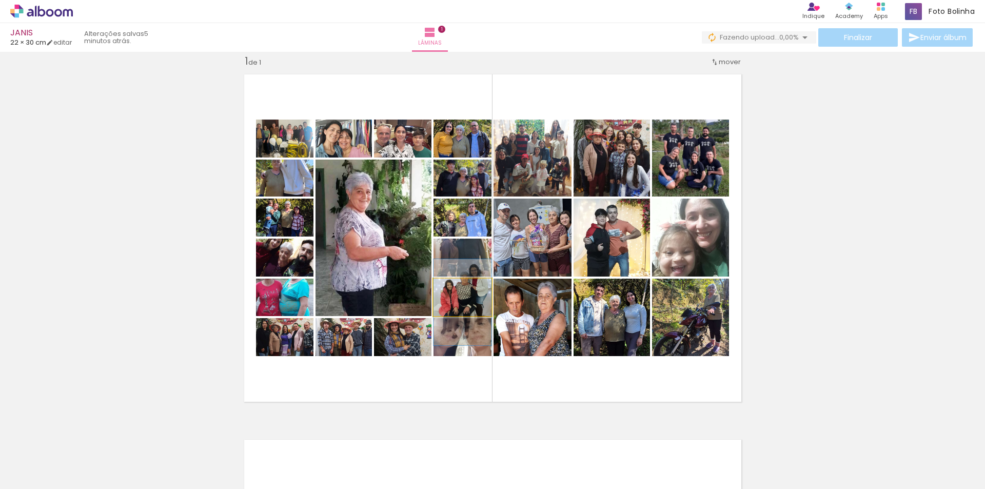
drag, startPoint x: 482, startPoint y: 308, endPoint x: 482, endPoint y: 314, distance: 5.6
drag, startPoint x: 480, startPoint y: 305, endPoint x: 480, endPoint y: 312, distance: 7.2
drag, startPoint x: 479, startPoint y: 306, endPoint x: 479, endPoint y: 314, distance: 7.7
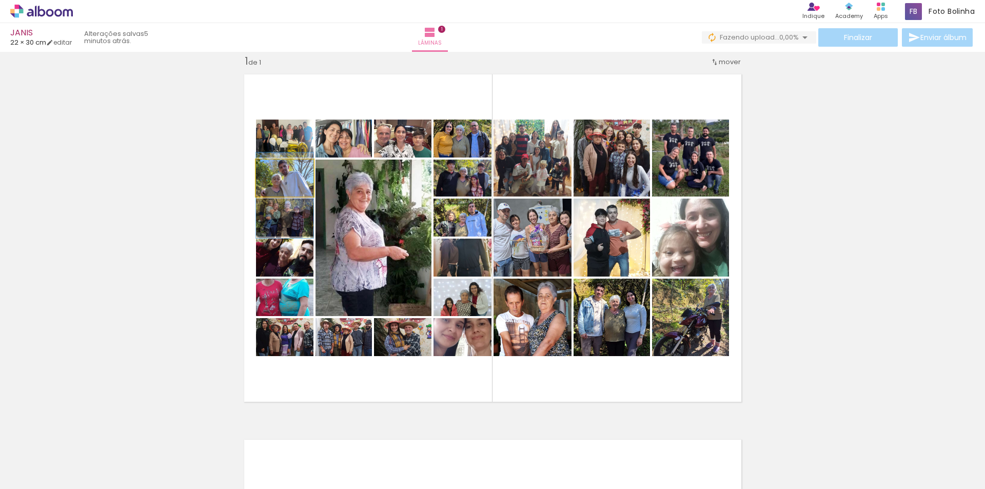
drag, startPoint x: 302, startPoint y: 185, endPoint x: 302, endPoint y: 196, distance: 10.8
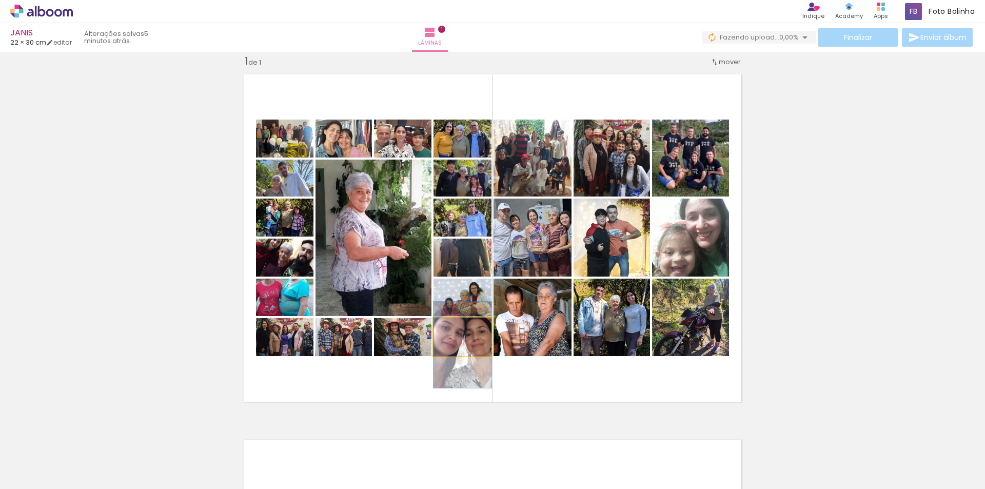
drag, startPoint x: 480, startPoint y: 346, endPoint x: 480, endPoint y: 354, distance: 7.7
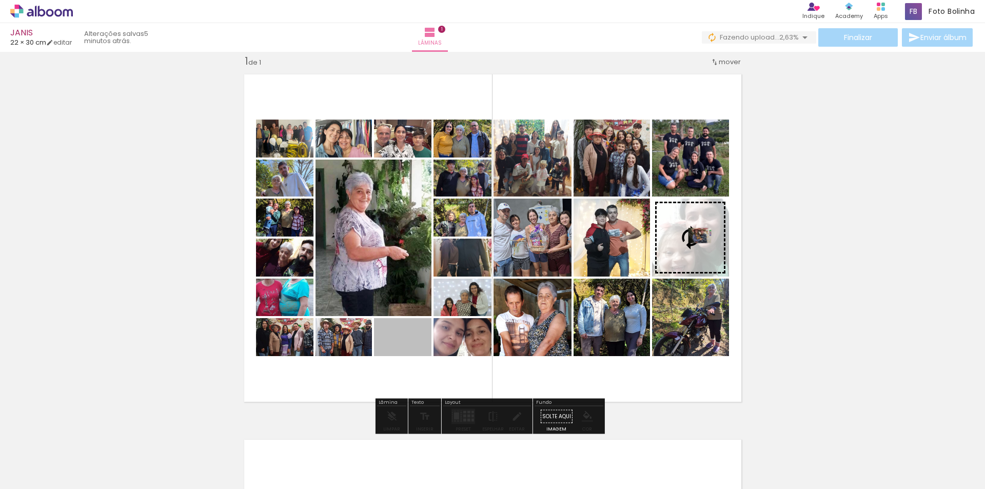
drag, startPoint x: 404, startPoint y: 344, endPoint x: 696, endPoint y: 236, distance: 311.2
click at [0, 0] on slot at bounding box center [0, 0] width 0 height 0
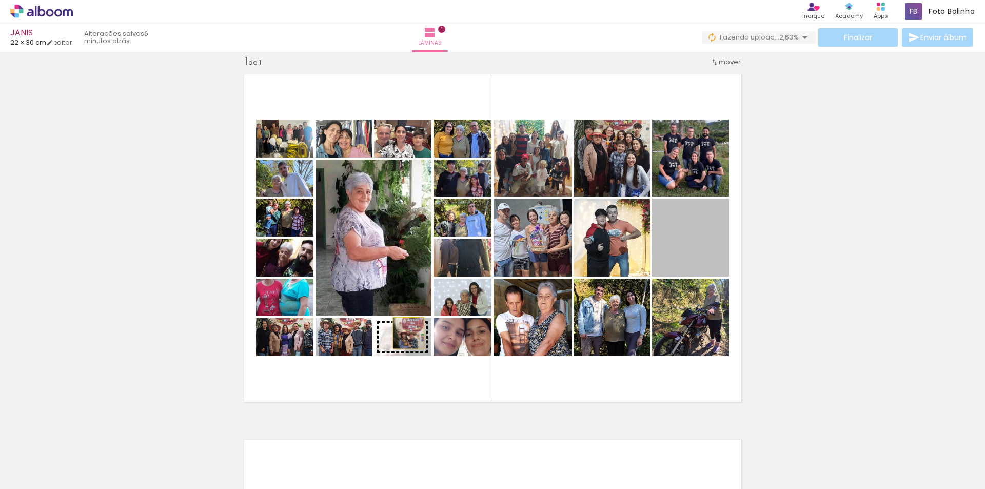
drag, startPoint x: 695, startPoint y: 234, endPoint x: 404, endPoint y: 333, distance: 306.9
click at [0, 0] on slot at bounding box center [0, 0] width 0 height 0
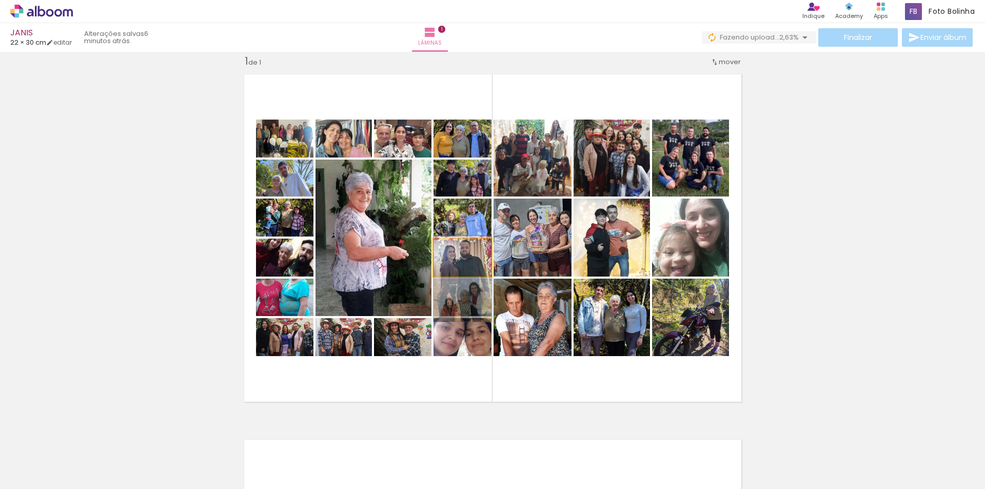
drag, startPoint x: 479, startPoint y: 264, endPoint x: 479, endPoint y: 278, distance: 13.9
click at [479, 278] on quentale-layouter at bounding box center [493, 238] width 510 height 340
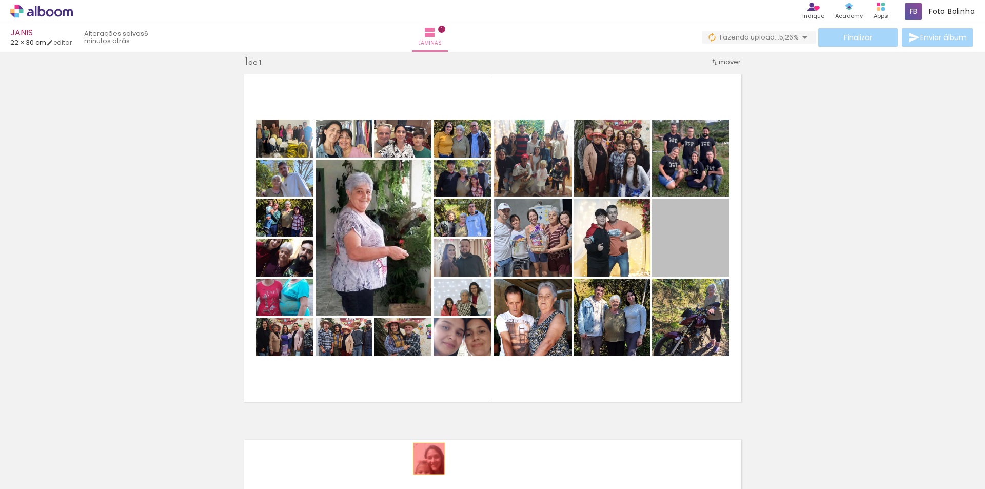
drag, startPoint x: 701, startPoint y: 242, endPoint x: 425, endPoint y: 459, distance: 350.9
click at [425, 459] on quentale-workspace at bounding box center [492, 244] width 985 height 489
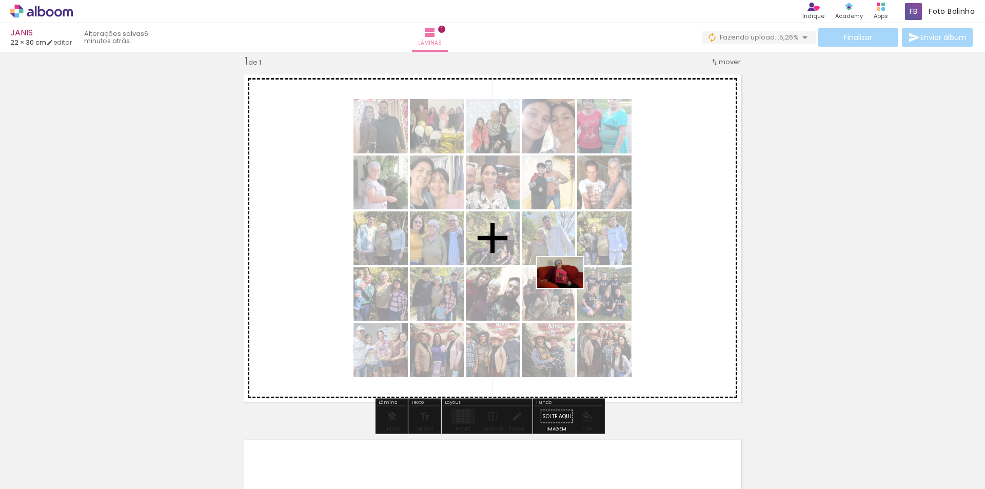
drag, startPoint x: 597, startPoint y: 461, endPoint x: 568, endPoint y: 287, distance: 176.4
click at [568, 287] on quentale-workspace at bounding box center [492, 244] width 985 height 489
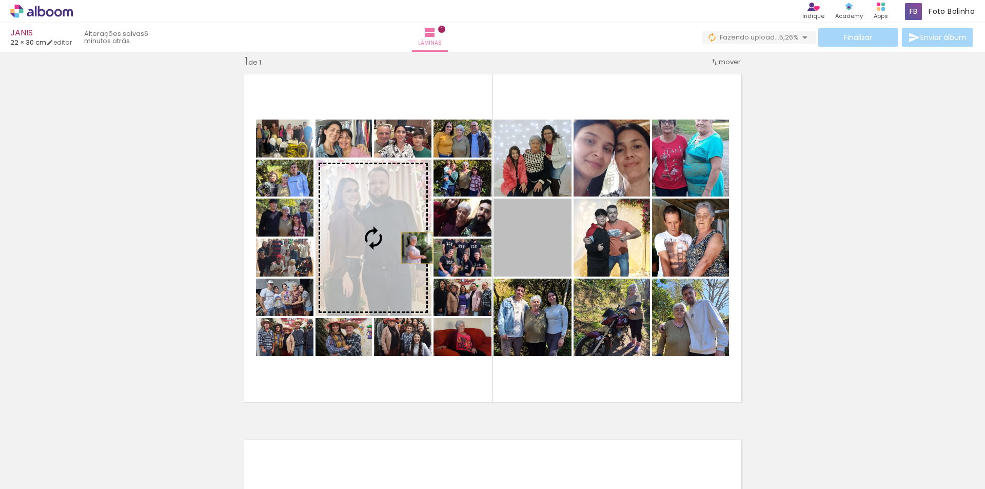
drag, startPoint x: 454, startPoint y: 252, endPoint x: 375, endPoint y: 242, distance: 80.1
click at [0, 0] on slot at bounding box center [0, 0] width 0 height 0
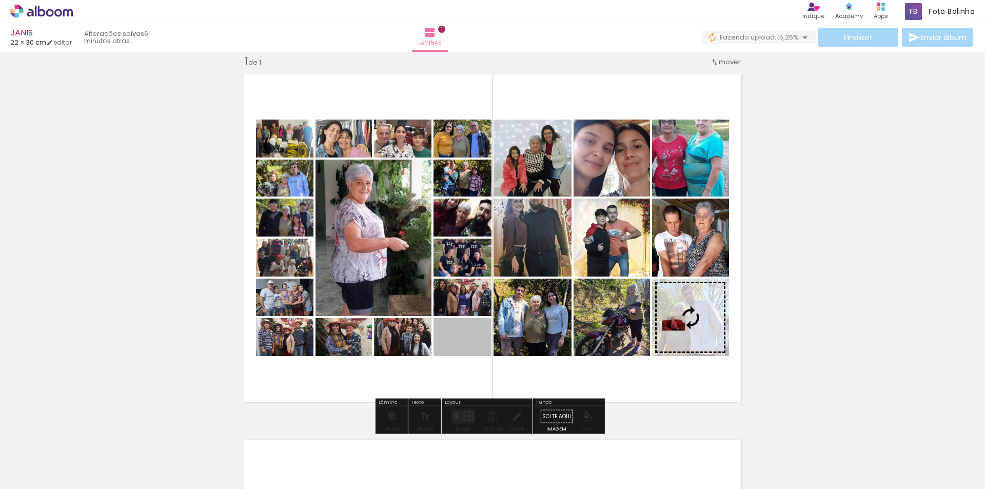
drag, startPoint x: 452, startPoint y: 347, endPoint x: 692, endPoint y: 320, distance: 241.2
click at [0, 0] on slot at bounding box center [0, 0] width 0 height 0
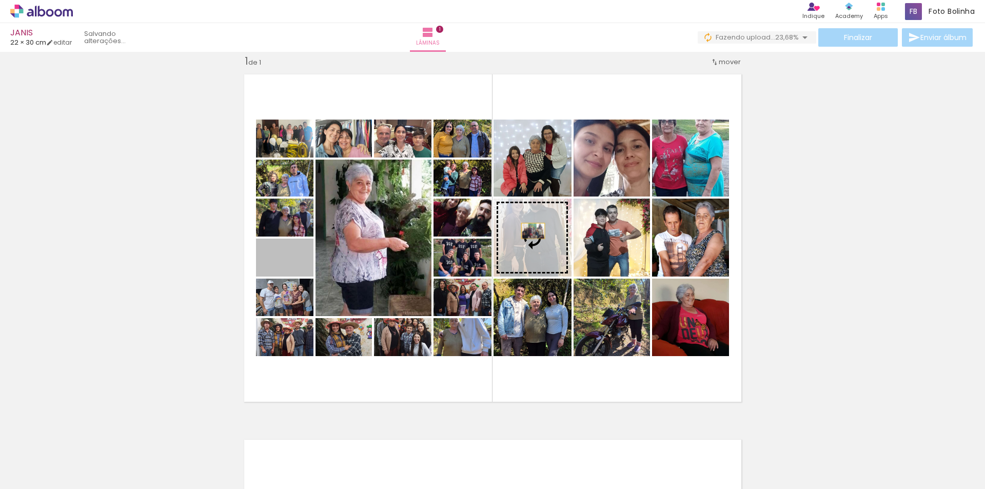
drag, startPoint x: 299, startPoint y: 265, endPoint x: 529, endPoint y: 231, distance: 233.0
click at [0, 0] on slot at bounding box center [0, 0] width 0 height 0
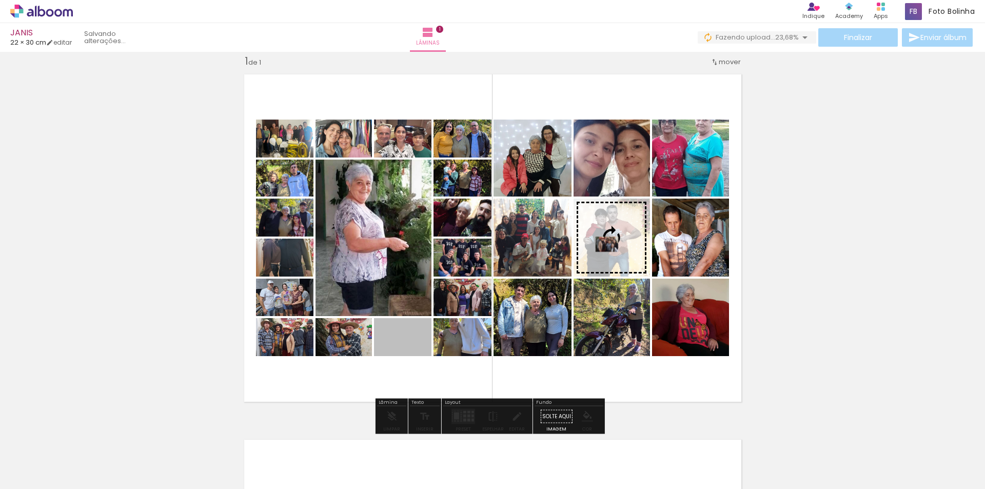
drag, startPoint x: 406, startPoint y: 341, endPoint x: 606, endPoint y: 245, distance: 222.0
click at [0, 0] on slot at bounding box center [0, 0] width 0 height 0
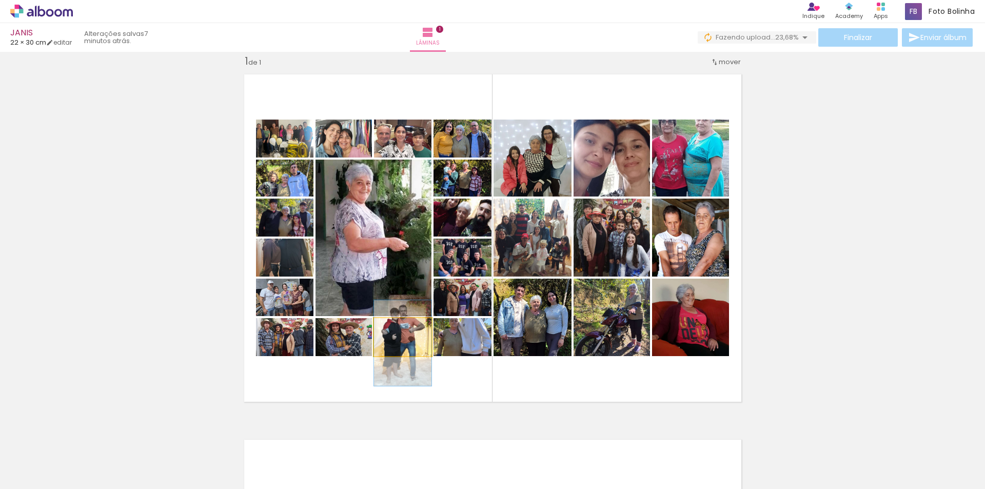
drag, startPoint x: 422, startPoint y: 342, endPoint x: 422, endPoint y: 354, distance: 11.3
drag, startPoint x: 417, startPoint y: 344, endPoint x: 419, endPoint y: 353, distance: 9.4
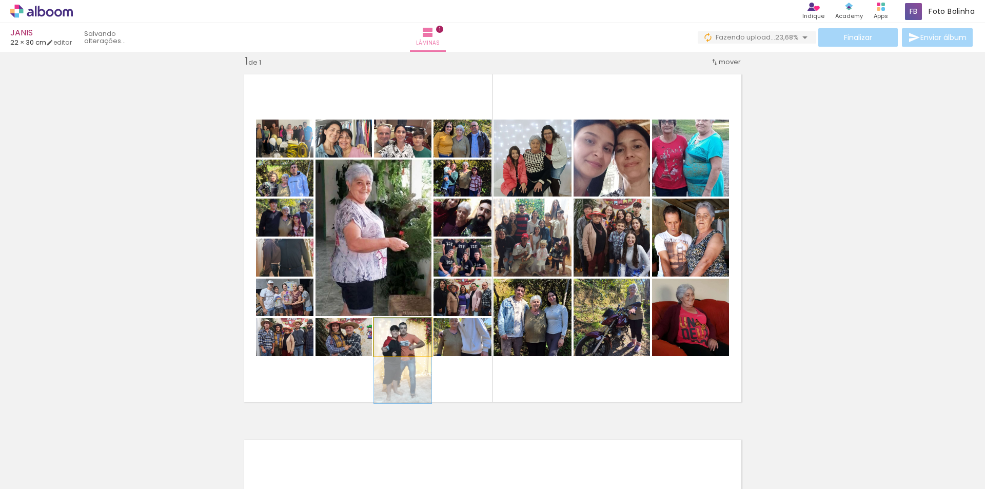
click at [419, 352] on quentale-photo at bounding box center [402, 337] width 57 height 38
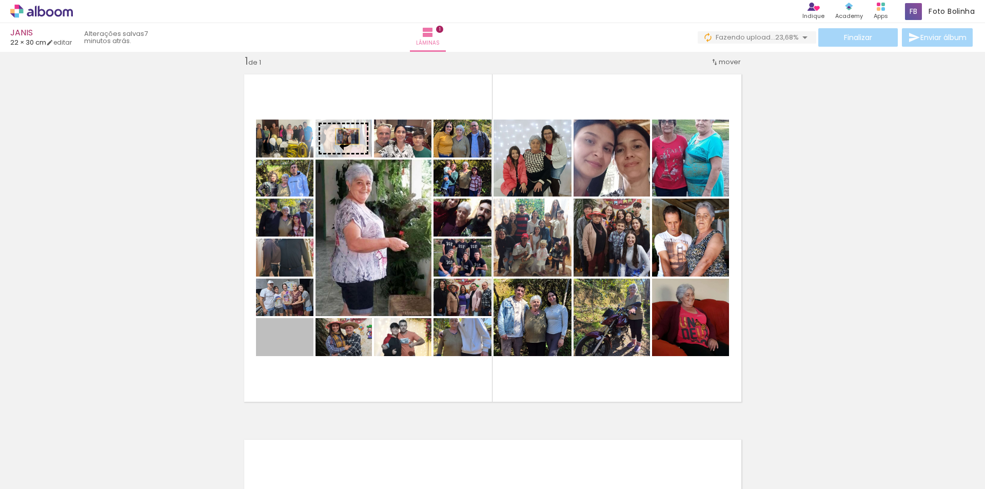
drag, startPoint x: 300, startPoint y: 350, endPoint x: 344, endPoint y: 136, distance: 218.5
click at [0, 0] on slot at bounding box center [0, 0] width 0 height 0
click at [363, 148] on quentale-photo at bounding box center [344, 139] width 56 height 38
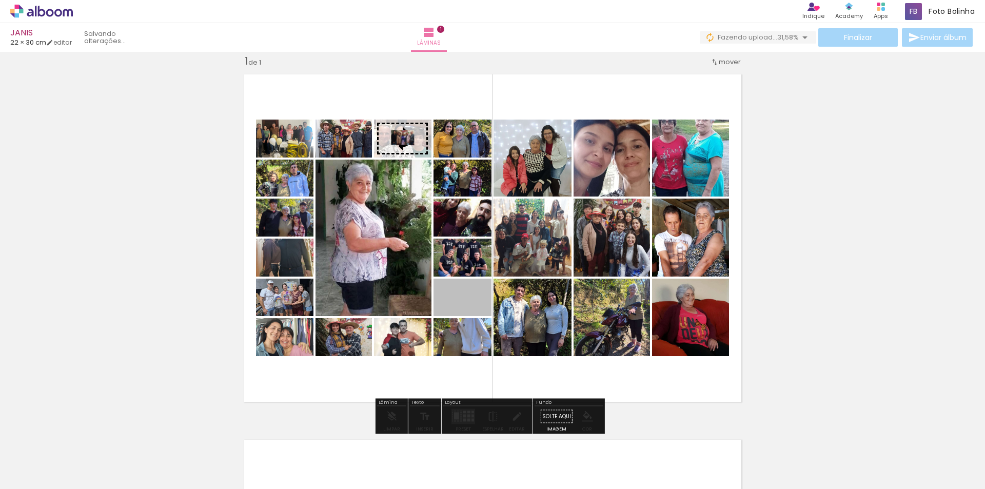
drag, startPoint x: 457, startPoint y: 308, endPoint x: 397, endPoint y: 136, distance: 182.4
click at [0, 0] on slot at bounding box center [0, 0] width 0 height 0
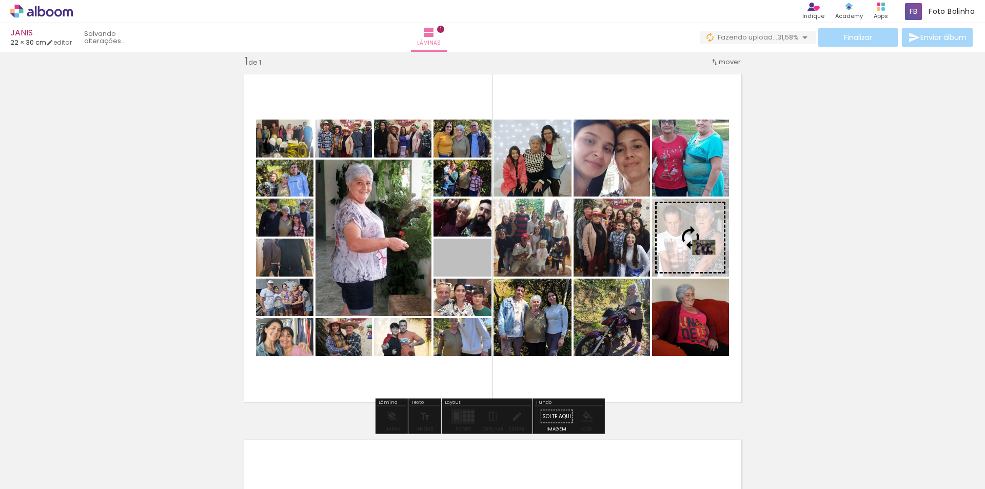
drag, startPoint x: 468, startPoint y: 263, endPoint x: 700, endPoint y: 247, distance: 233.0
click at [0, 0] on slot at bounding box center [0, 0] width 0 height 0
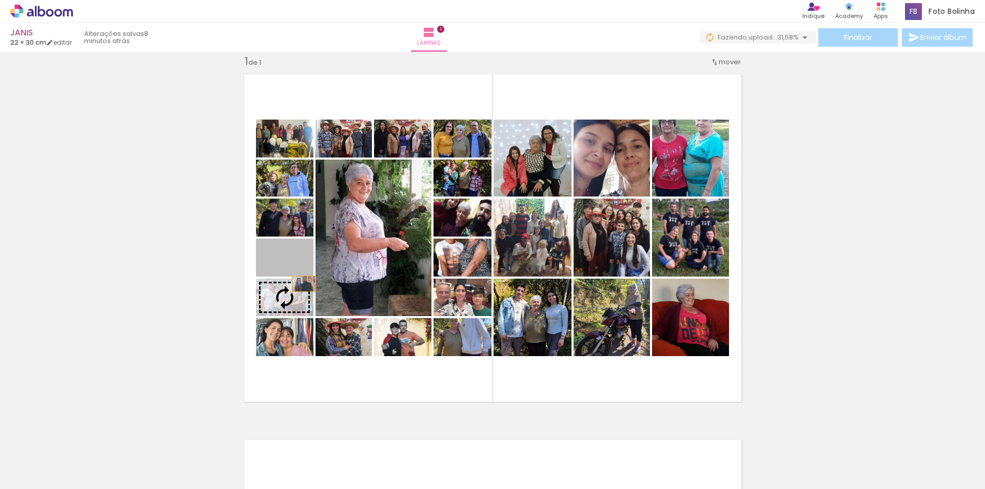
drag, startPoint x: 301, startPoint y: 266, endPoint x: 300, endPoint y: 284, distance: 17.5
click at [0, 0] on slot at bounding box center [0, 0] width 0 height 0
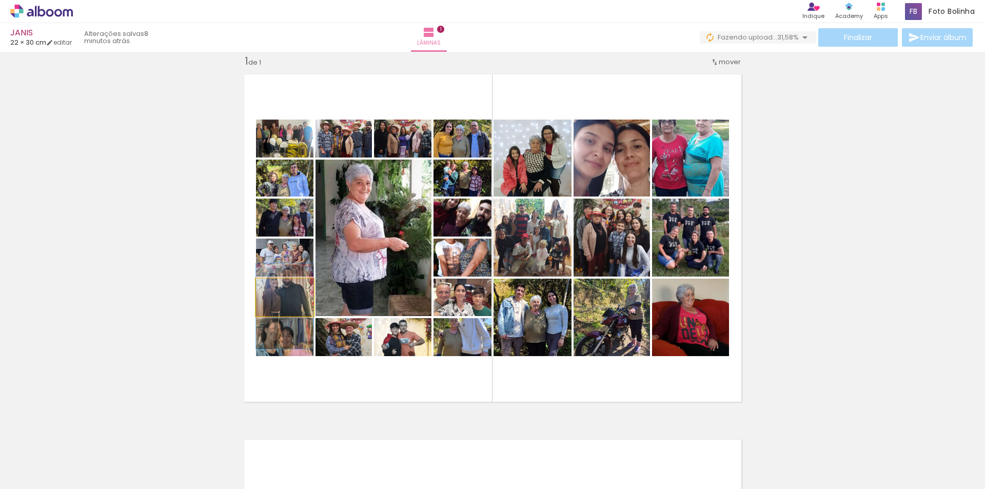
drag, startPoint x: 301, startPoint y: 298, endPoint x: 301, endPoint y: 304, distance: 6.7
drag, startPoint x: 300, startPoint y: 300, endPoint x: 300, endPoint y: 309, distance: 9.8
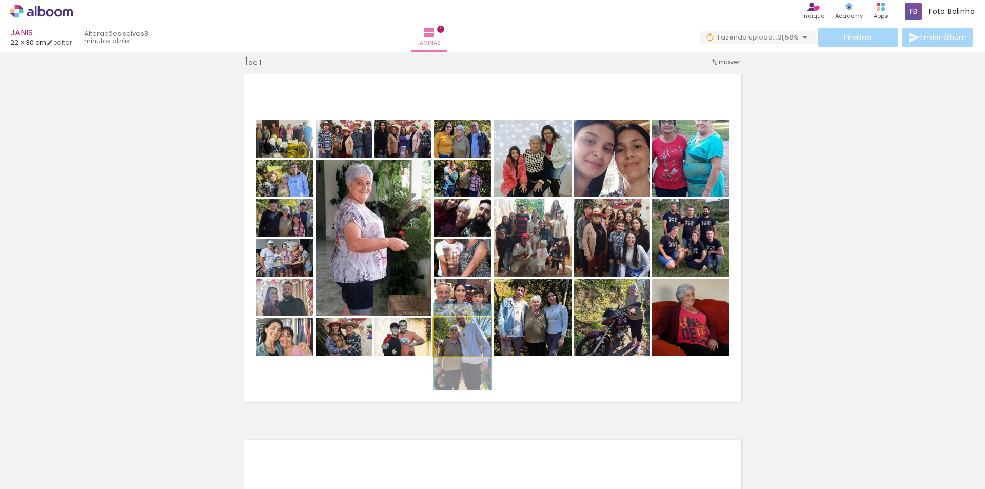
drag, startPoint x: 478, startPoint y: 352, endPoint x: 477, endPoint y: 360, distance: 8.7
click at [477, 360] on quentale-layouter at bounding box center [493, 238] width 510 height 340
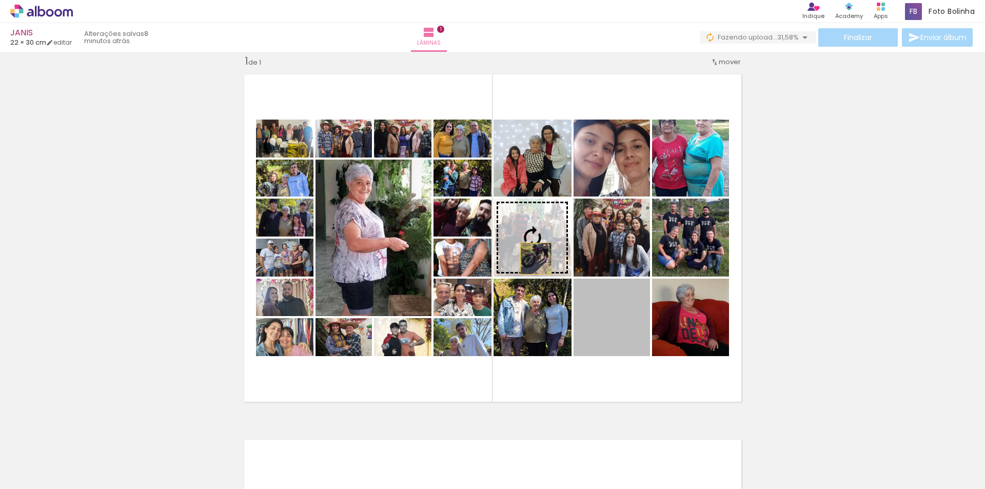
drag, startPoint x: 616, startPoint y: 326, endPoint x: 536, endPoint y: 263, distance: 101.6
click at [0, 0] on slot at bounding box center [0, 0] width 0 height 0
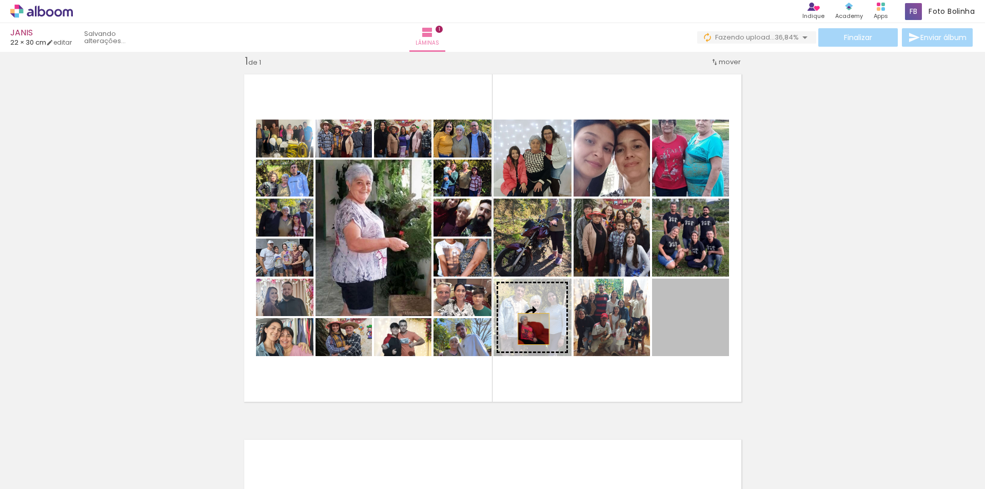
drag, startPoint x: 698, startPoint y: 341, endPoint x: 530, endPoint y: 329, distance: 168.8
click at [0, 0] on slot at bounding box center [0, 0] width 0 height 0
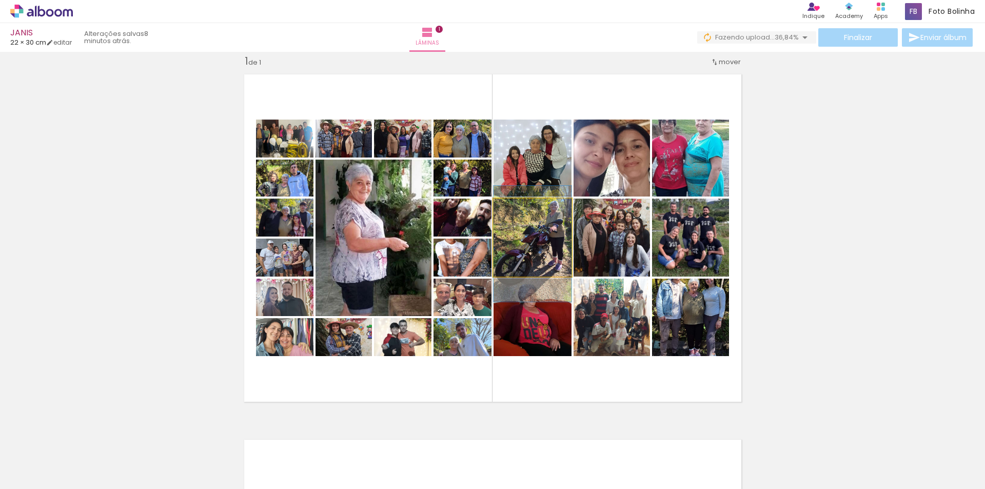
drag, startPoint x: 548, startPoint y: 262, endPoint x: 549, endPoint y: 268, distance: 6.2
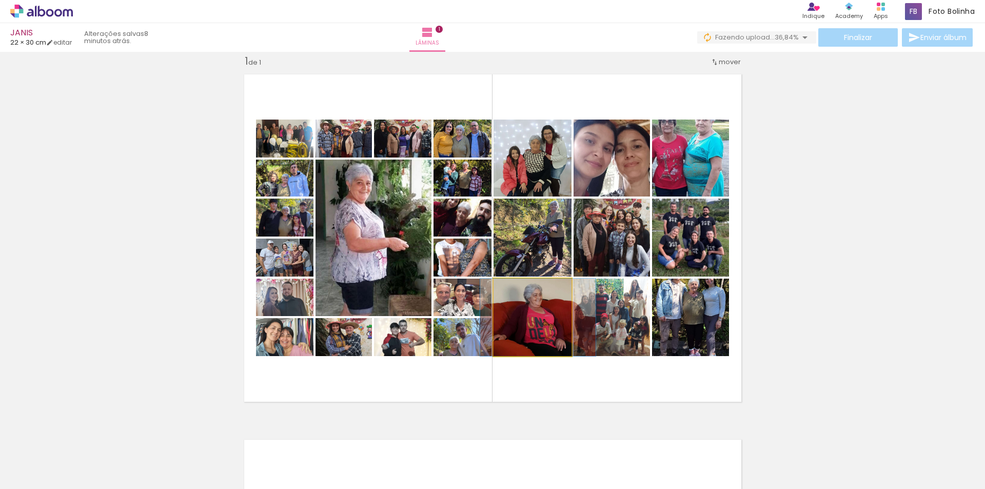
drag, startPoint x: 541, startPoint y: 333, endPoint x: 547, endPoint y: 333, distance: 5.6
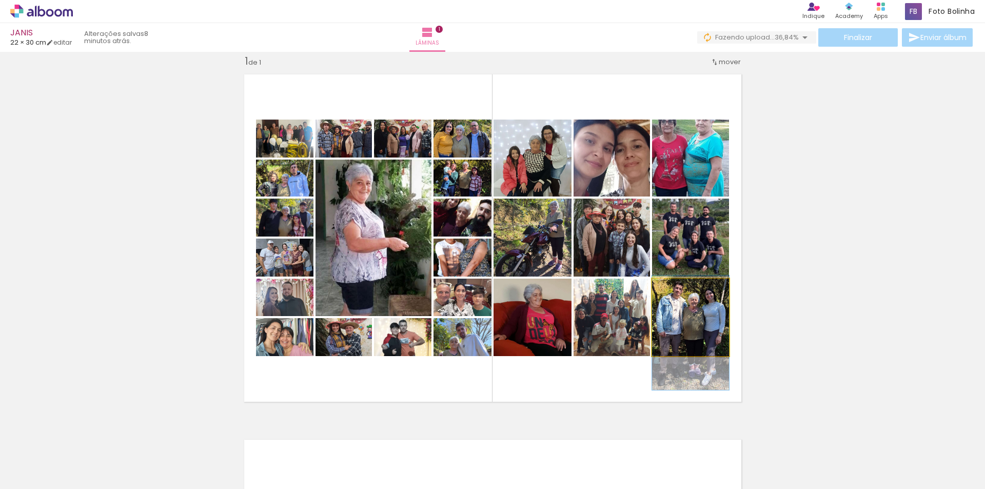
drag, startPoint x: 712, startPoint y: 325, endPoint x: 711, endPoint y: 337, distance: 12.4
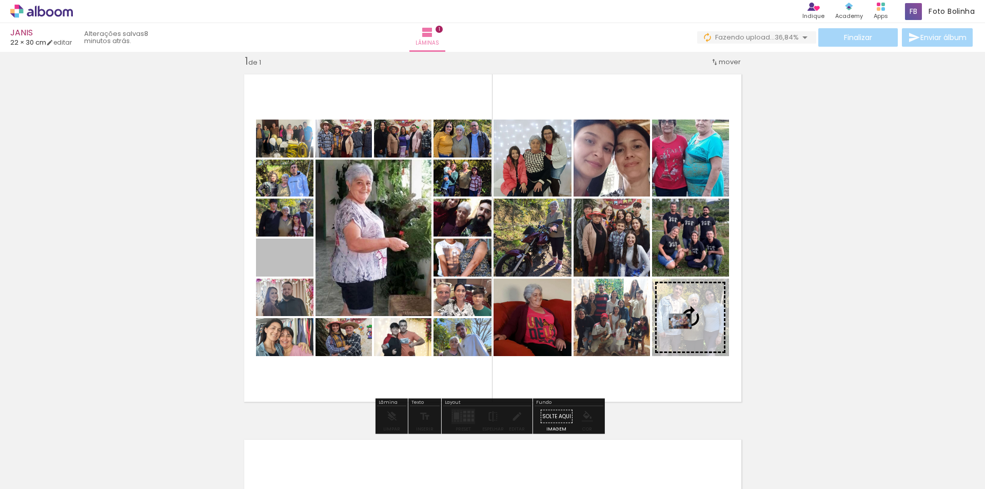
drag, startPoint x: 297, startPoint y: 263, endPoint x: 676, endPoint y: 321, distance: 384.3
click at [0, 0] on slot at bounding box center [0, 0] width 0 height 0
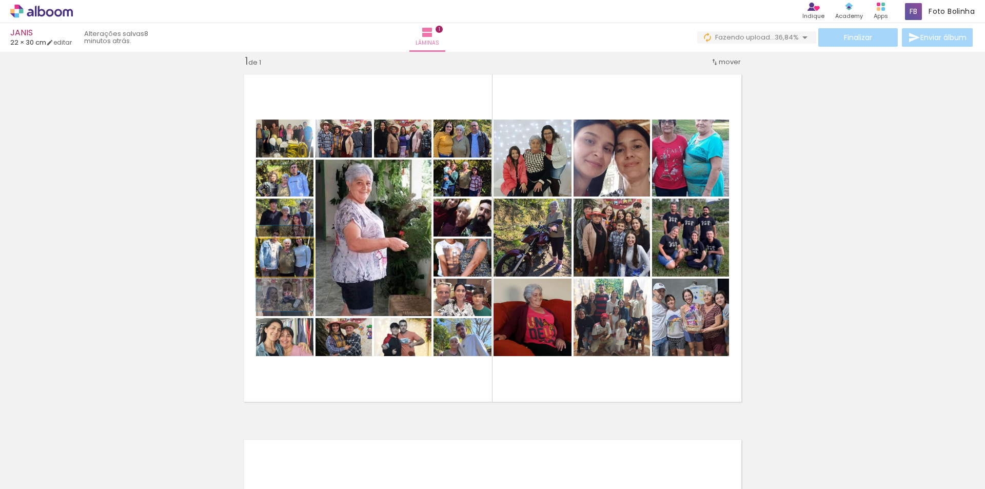
drag, startPoint x: 305, startPoint y: 269, endPoint x: 304, endPoint y: 277, distance: 7.8
click at [305, 278] on quentale-layouter at bounding box center [493, 238] width 510 height 340
drag, startPoint x: 303, startPoint y: 265, endPoint x: 303, endPoint y: 275, distance: 9.8
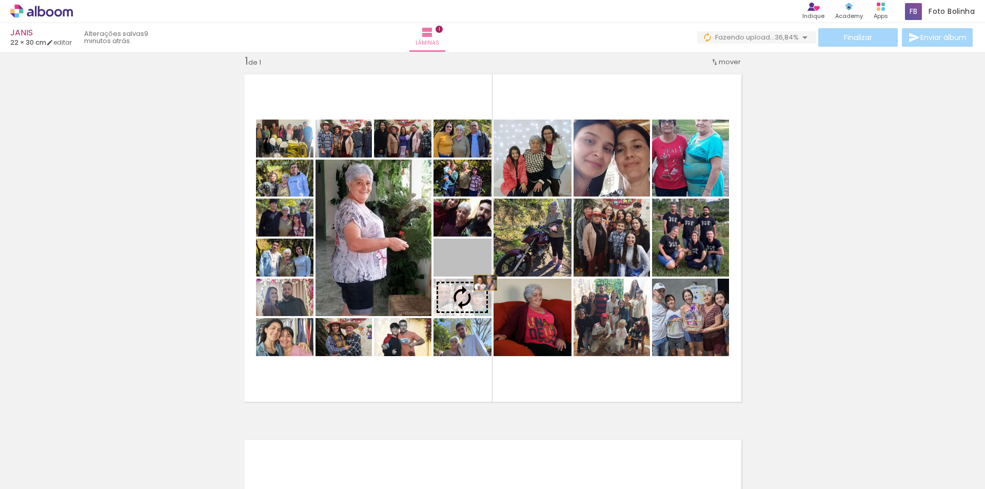
drag, startPoint x: 481, startPoint y: 265, endPoint x: 481, endPoint y: 283, distance: 17.5
click at [0, 0] on slot at bounding box center [0, 0] width 0 height 0
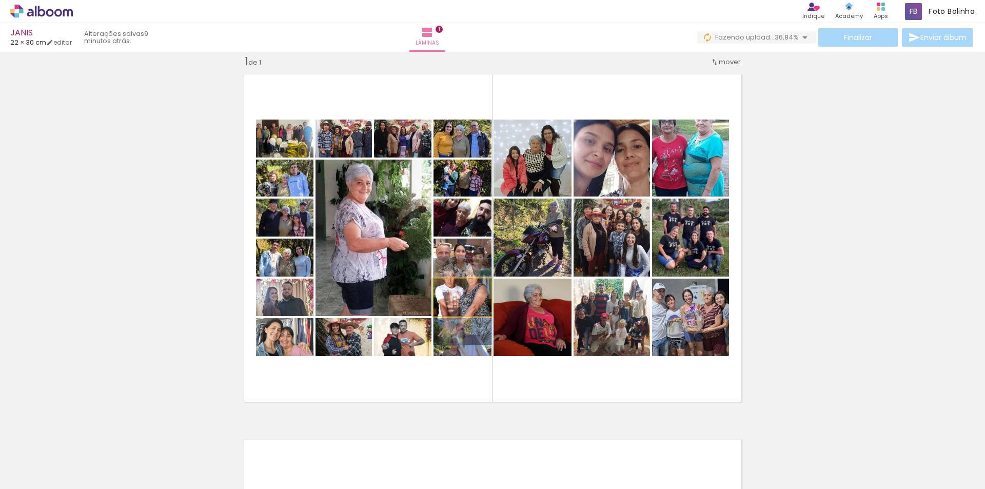
drag, startPoint x: 478, startPoint y: 303, endPoint x: 478, endPoint y: 310, distance: 6.7
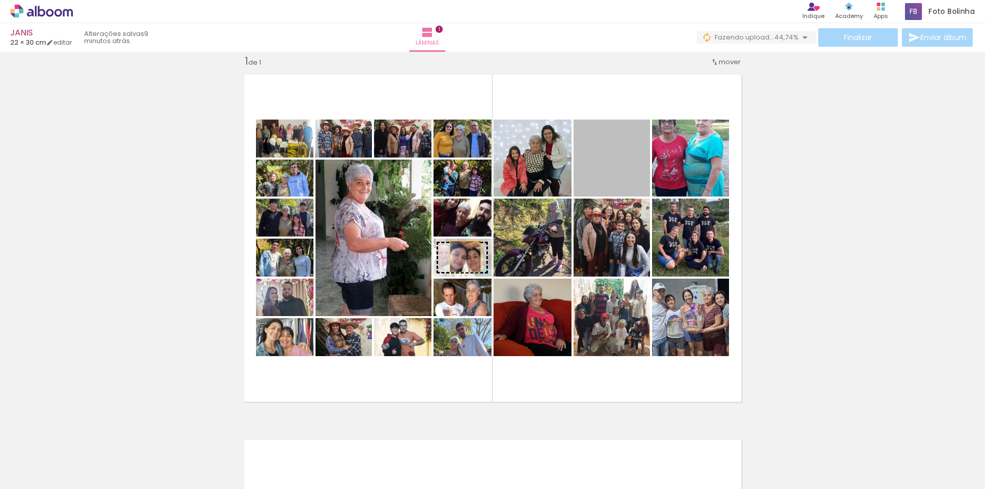
drag, startPoint x: 622, startPoint y: 170, endPoint x: 461, endPoint y: 257, distance: 181.9
click at [0, 0] on slot at bounding box center [0, 0] width 0 height 0
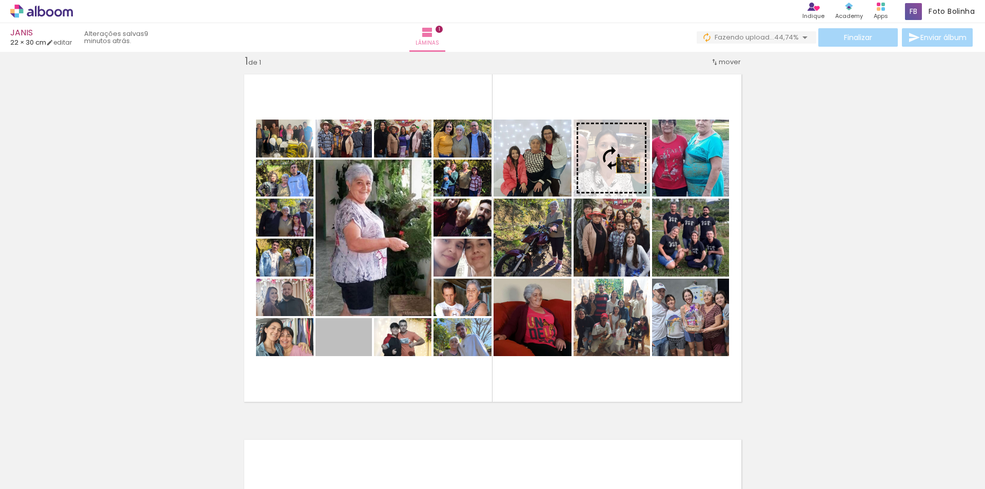
drag, startPoint x: 358, startPoint y: 339, endPoint x: 624, endPoint y: 165, distance: 317.5
click at [0, 0] on slot at bounding box center [0, 0] width 0 height 0
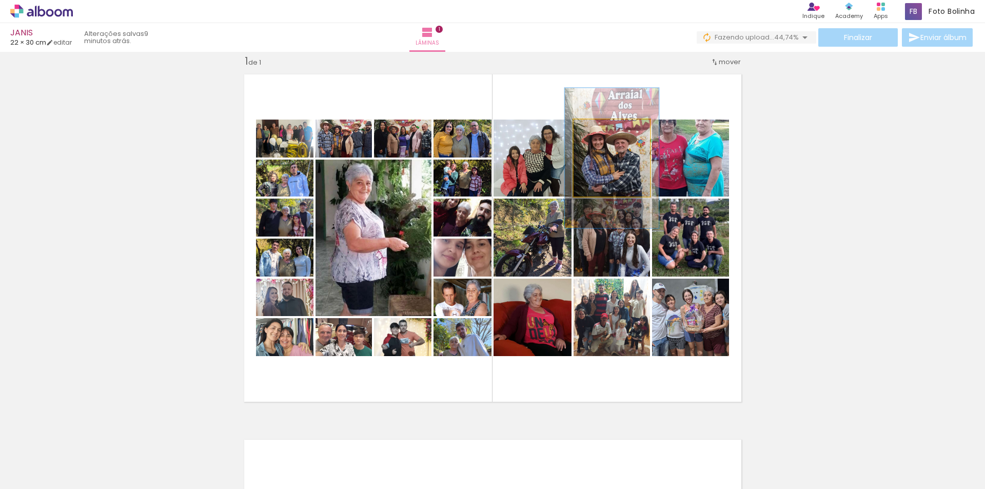
drag, startPoint x: 594, startPoint y: 131, endPoint x: 603, endPoint y: 131, distance: 8.2
type paper-slider "123"
click at [603, 131] on div at bounding box center [605, 130] width 9 height 9
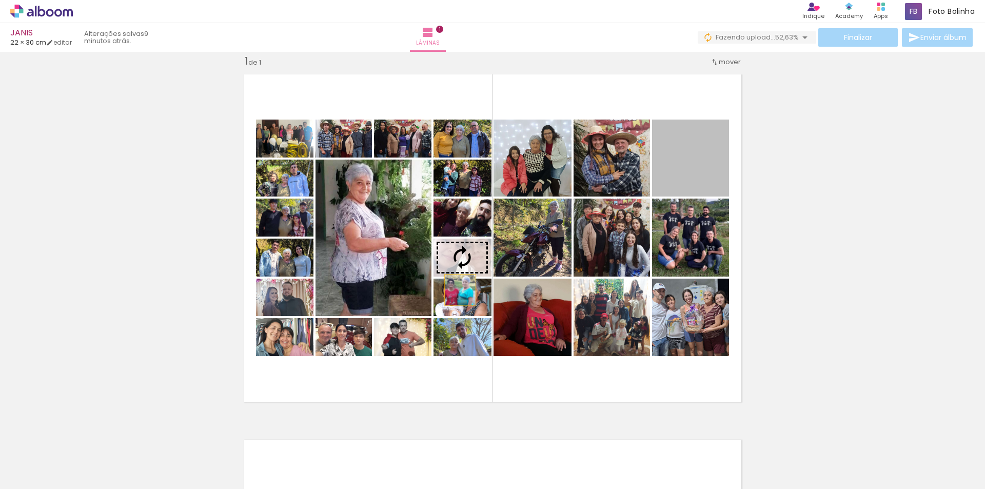
drag, startPoint x: 693, startPoint y: 178, endPoint x: 456, endPoint y: 290, distance: 261.7
click at [0, 0] on slot at bounding box center [0, 0] width 0 height 0
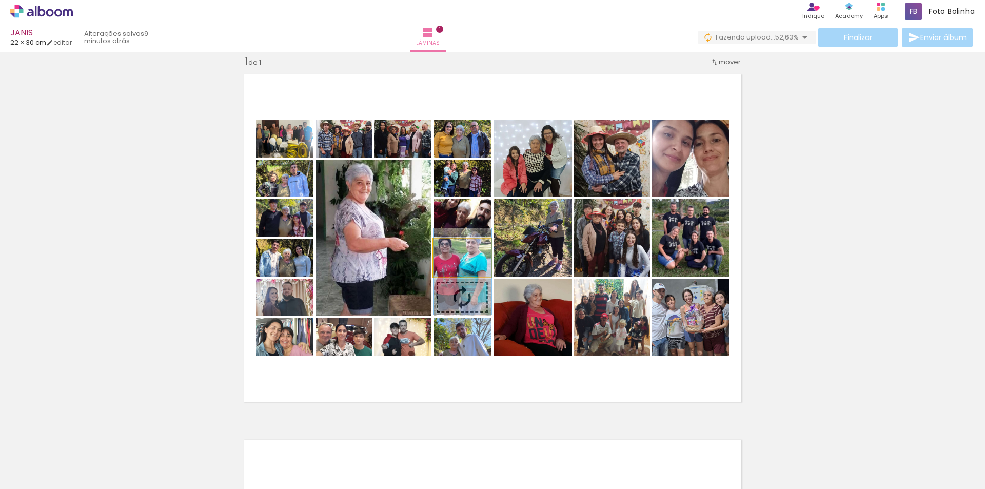
drag, startPoint x: 480, startPoint y: 266, endPoint x: 481, endPoint y: 281, distance: 14.9
click at [0, 0] on slot at bounding box center [0, 0] width 0 height 0
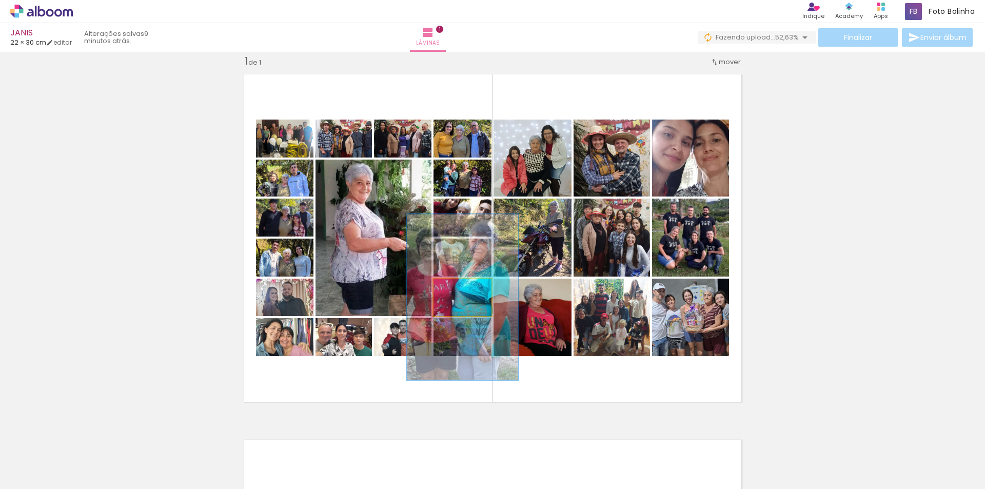
drag, startPoint x: 474, startPoint y: 299, endPoint x: 474, endPoint y: 307, distance: 7.7
type paper-slider "192"
click at [474, 307] on quentale-photo at bounding box center [463, 297] width 58 height 37
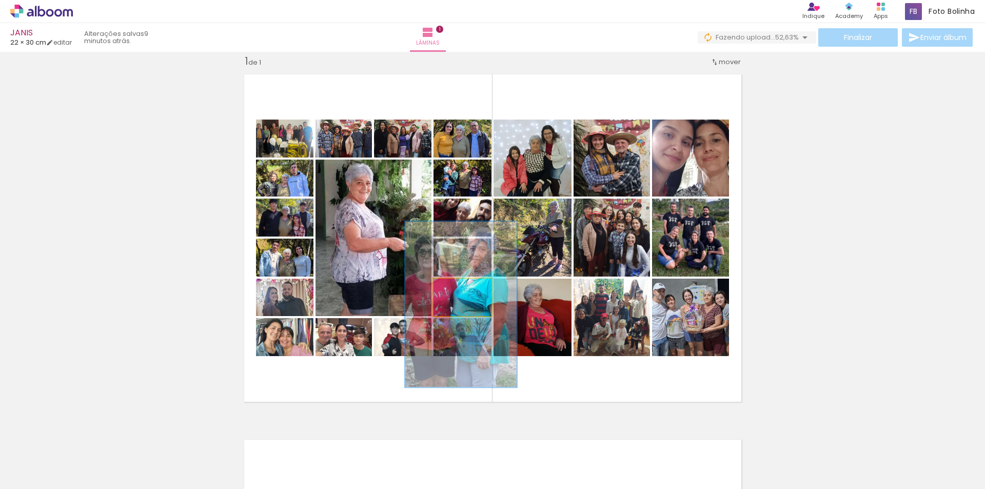
drag, startPoint x: 481, startPoint y: 306, endPoint x: 480, endPoint y: 314, distance: 7.8
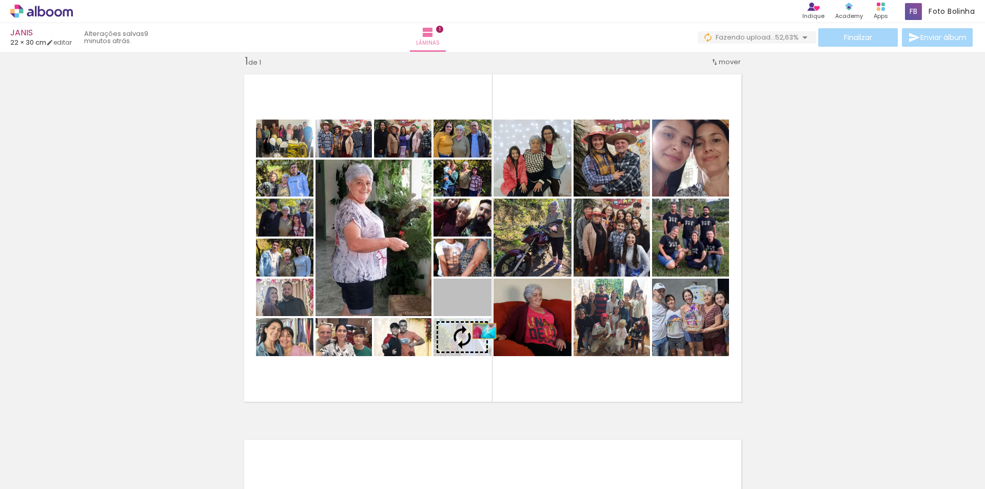
drag, startPoint x: 480, startPoint y: 307, endPoint x: 480, endPoint y: 331, distance: 23.6
click at [0, 0] on slot at bounding box center [0, 0] width 0 height 0
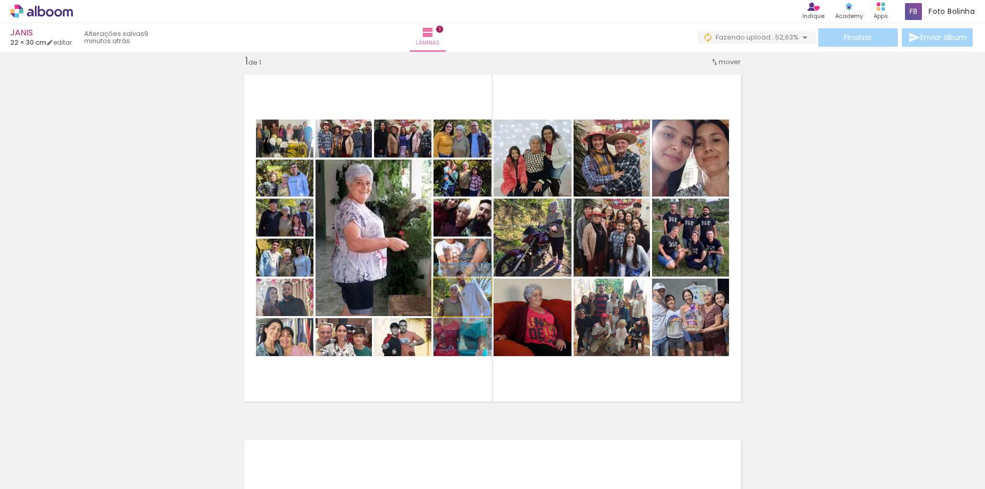
drag, startPoint x: 479, startPoint y: 305, endPoint x: 479, endPoint y: 311, distance: 6.2
drag, startPoint x: 481, startPoint y: 303, endPoint x: 481, endPoint y: 310, distance: 6.7
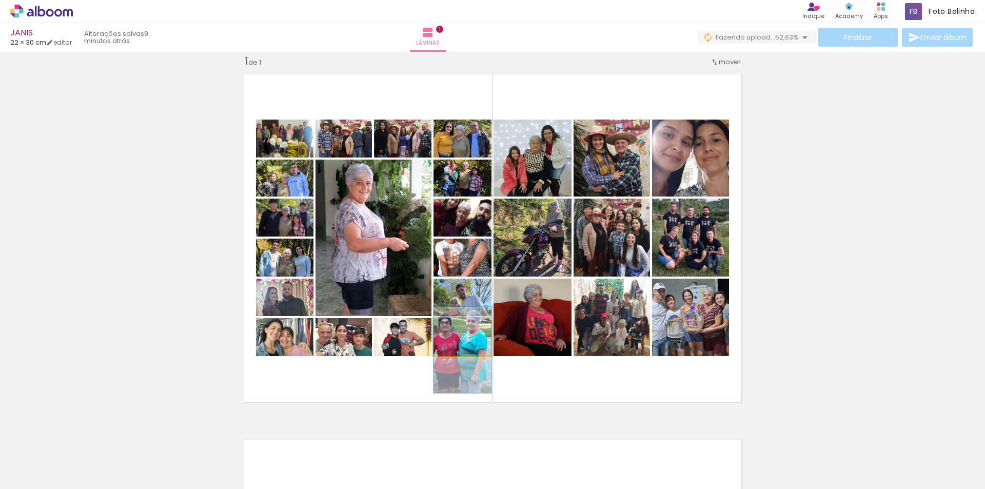
drag, startPoint x: 480, startPoint y: 346, endPoint x: 480, endPoint y: 354, distance: 7.7
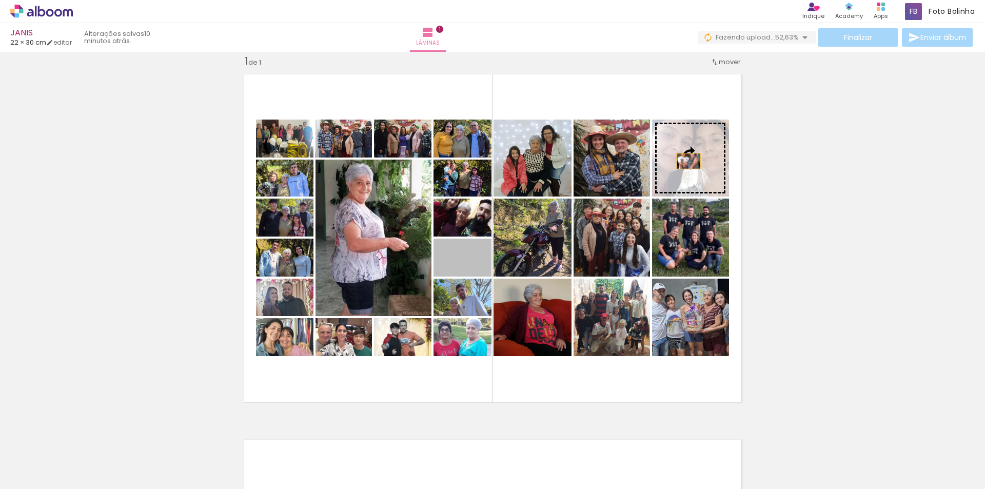
drag, startPoint x: 482, startPoint y: 275, endPoint x: 685, endPoint y: 161, distance: 232.1
click at [0, 0] on slot at bounding box center [0, 0] width 0 height 0
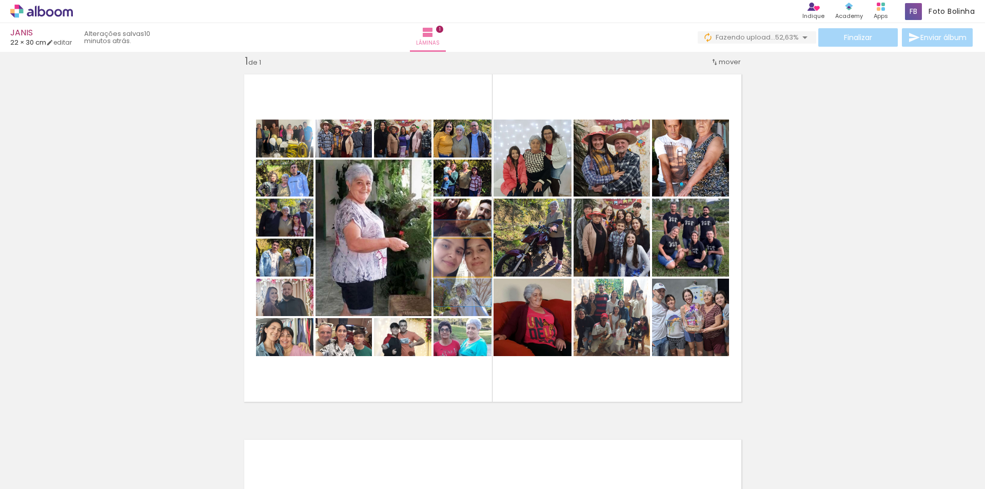
drag, startPoint x: 477, startPoint y: 268, endPoint x: 477, endPoint y: 274, distance: 5.6
drag, startPoint x: 479, startPoint y: 268, endPoint x: 479, endPoint y: 274, distance: 5.2
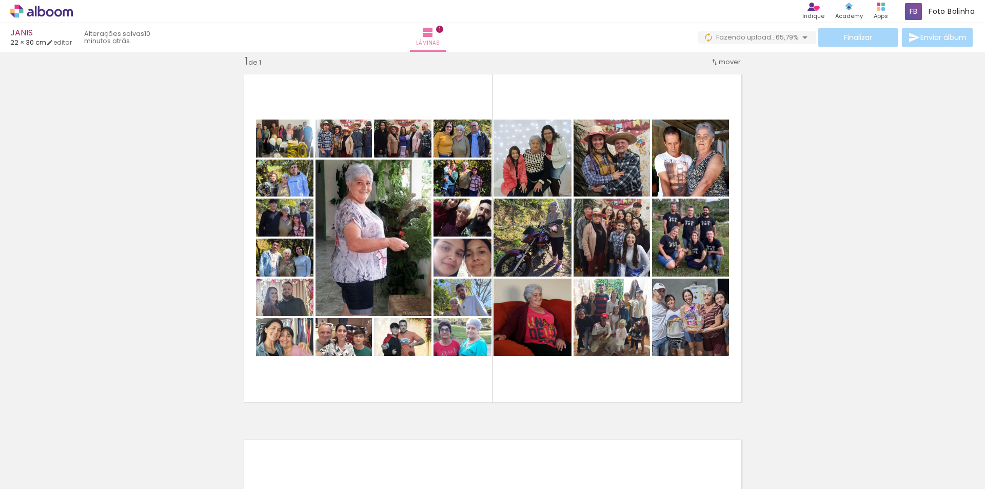
scroll to position [0, 1286]
click at [294, 437] on iron-icon at bounding box center [288, 434] width 11 height 11
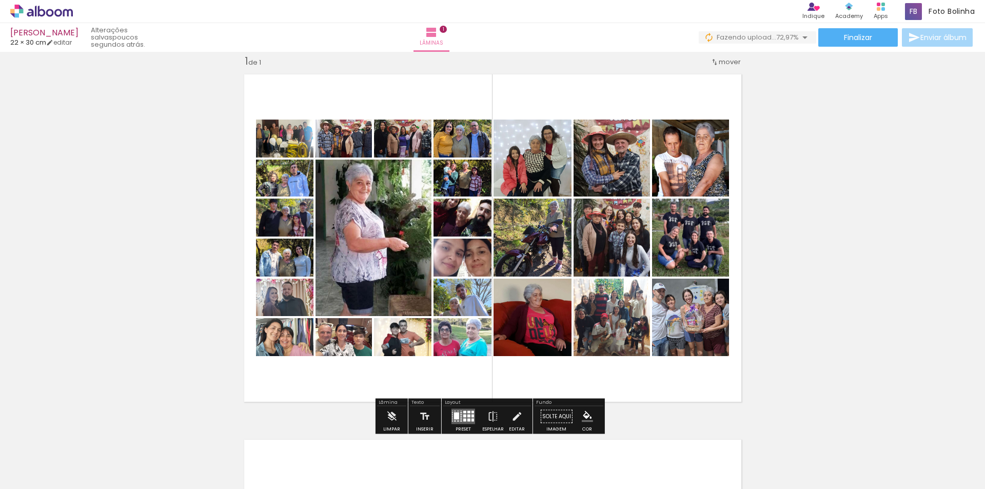
click at [352, 442] on div at bounding box center [368, 454] width 51 height 51
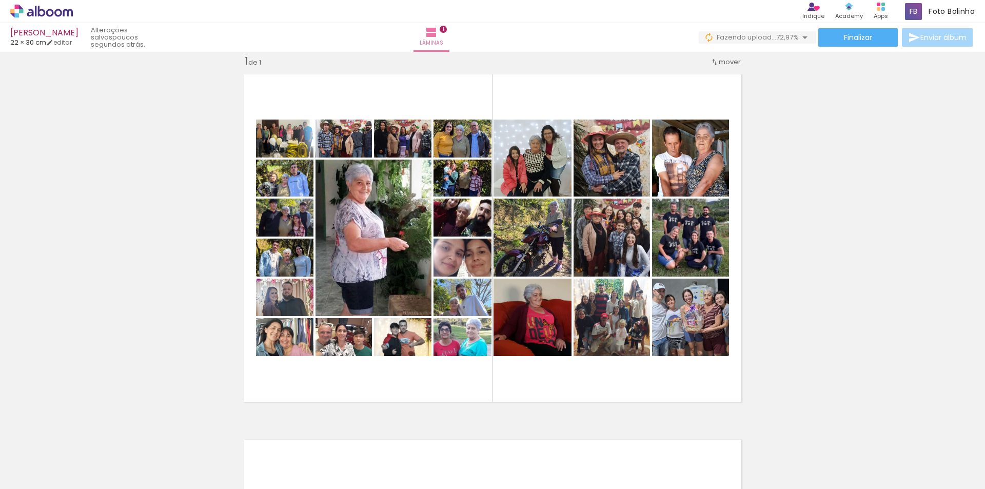
click at [352, 440] on div at bounding box center [368, 454] width 51 height 51
click at [348, 434] on iron-icon at bounding box center [346, 434] width 11 height 11
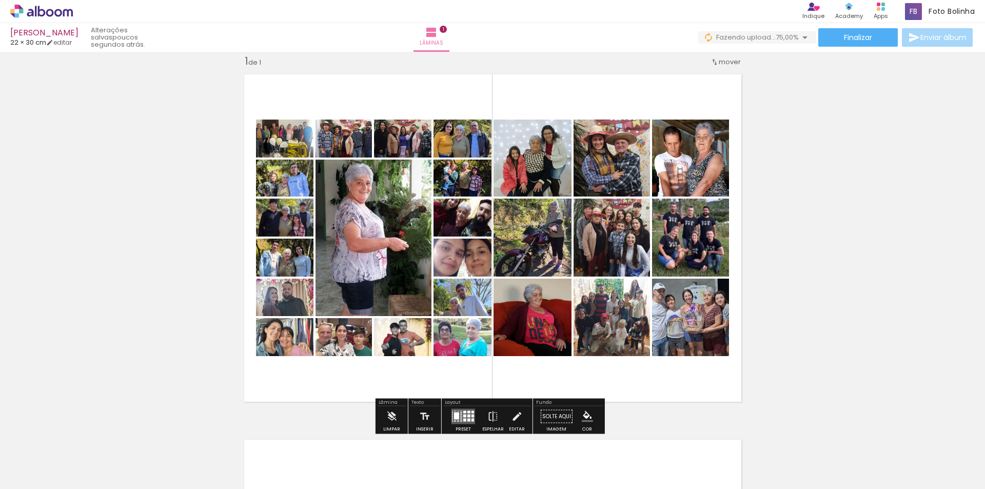
click at [409, 438] on iron-icon at bounding box center [403, 434] width 11 height 11
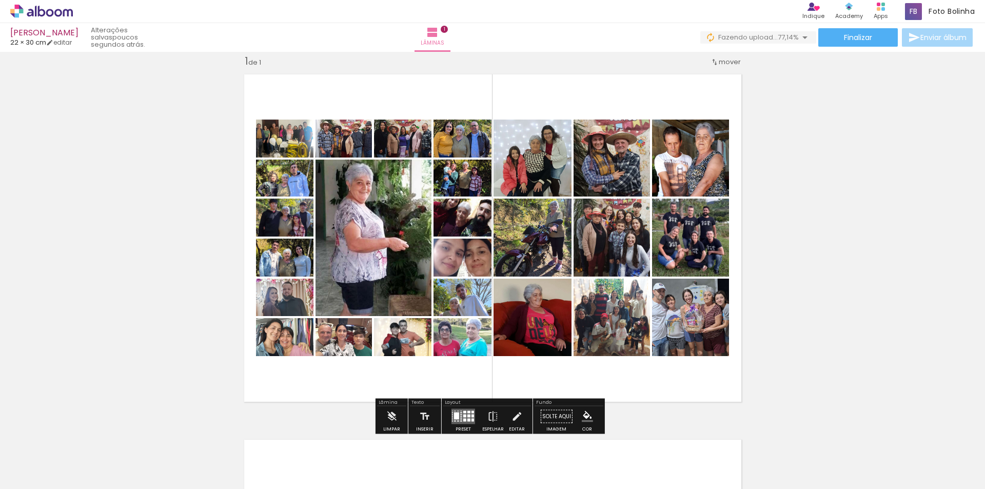
click at [467, 438] on iron-icon at bounding box center [461, 434] width 11 height 11
click at [523, 440] on paper-icon-button at bounding box center [518, 434] width 13 height 13
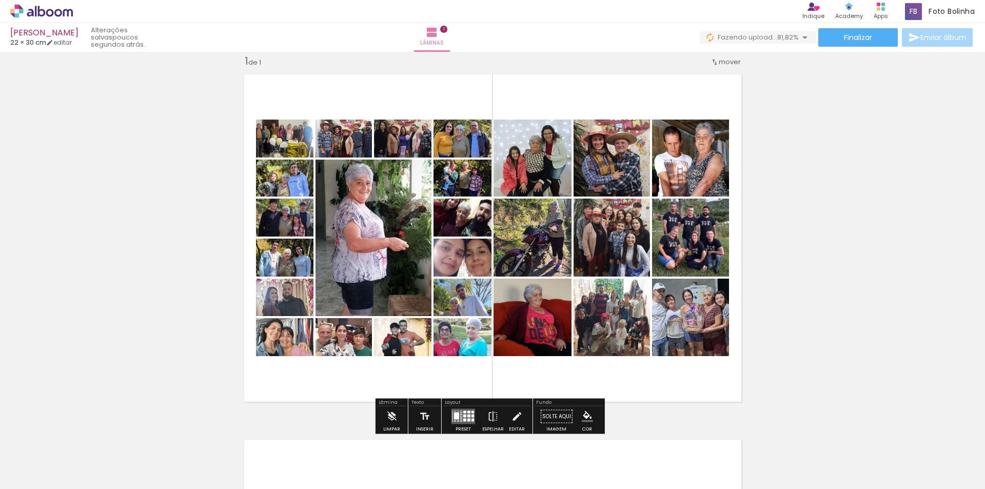
click at [639, 438] on iron-icon at bounding box center [633, 434] width 11 height 11
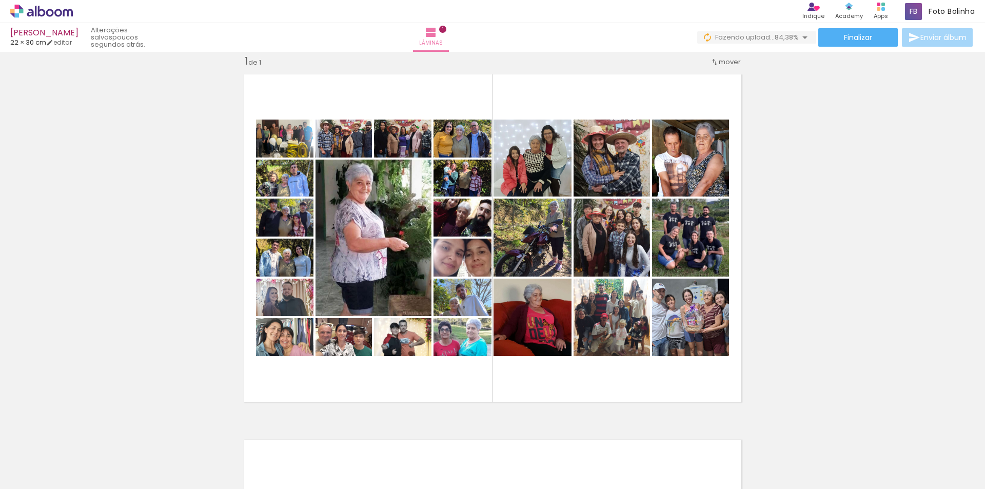
click at [693, 434] on iron-icon at bounding box center [691, 434] width 11 height 11
click at [753, 436] on iron-icon at bounding box center [748, 434] width 11 height 11
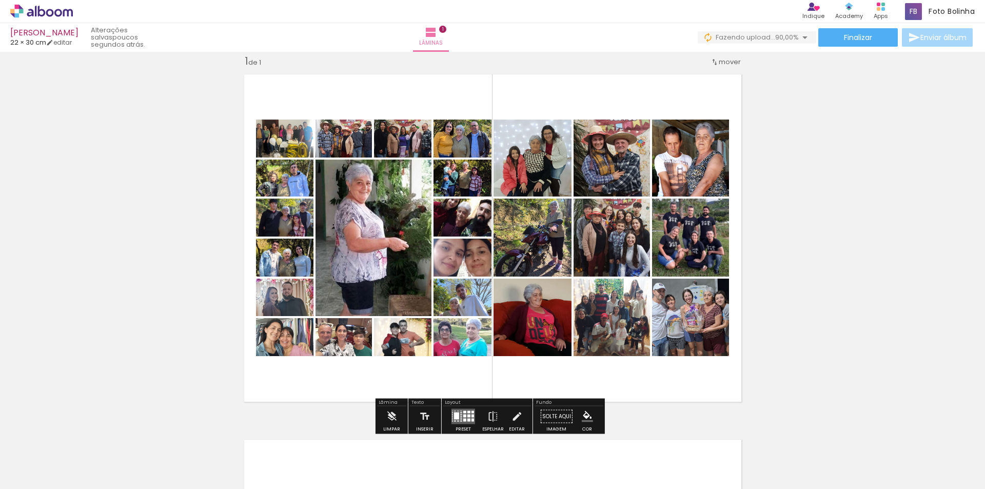
click at [811, 437] on iron-icon at bounding box center [806, 434] width 11 height 11
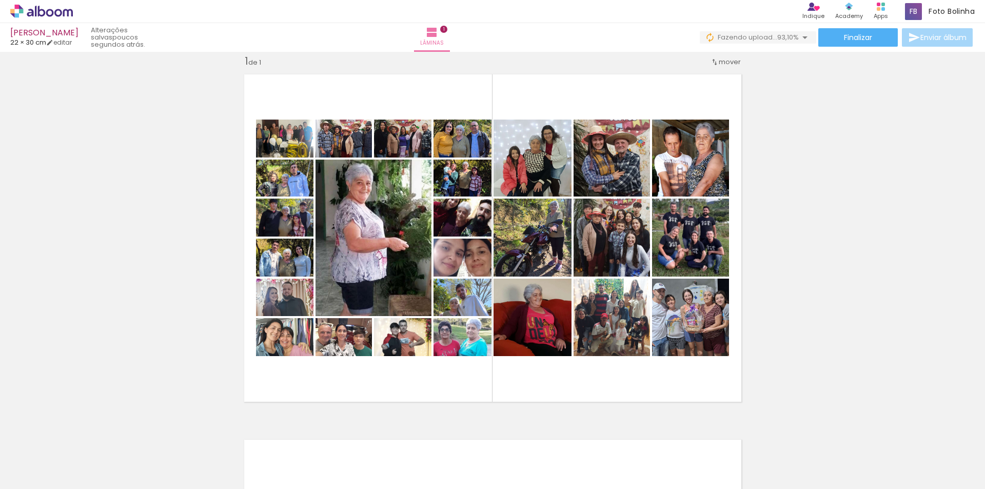
click at [870, 438] on paper-icon-button at bounding box center [863, 434] width 13 height 13
click at [926, 434] on iron-icon at bounding box center [921, 434] width 11 height 11
click at [117, 437] on iron-icon at bounding box center [111, 434] width 11 height 11
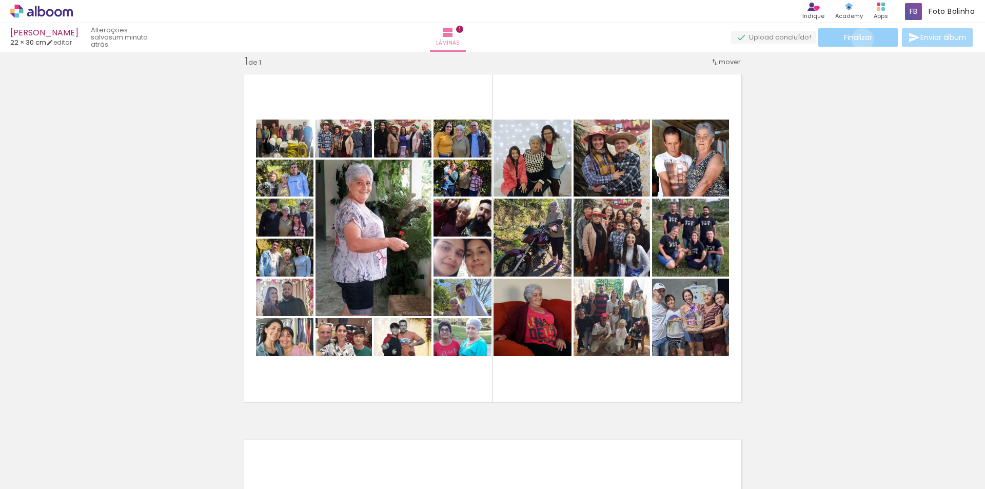
click at [859, 39] on span "Finalizar" at bounding box center [858, 37] width 28 height 7
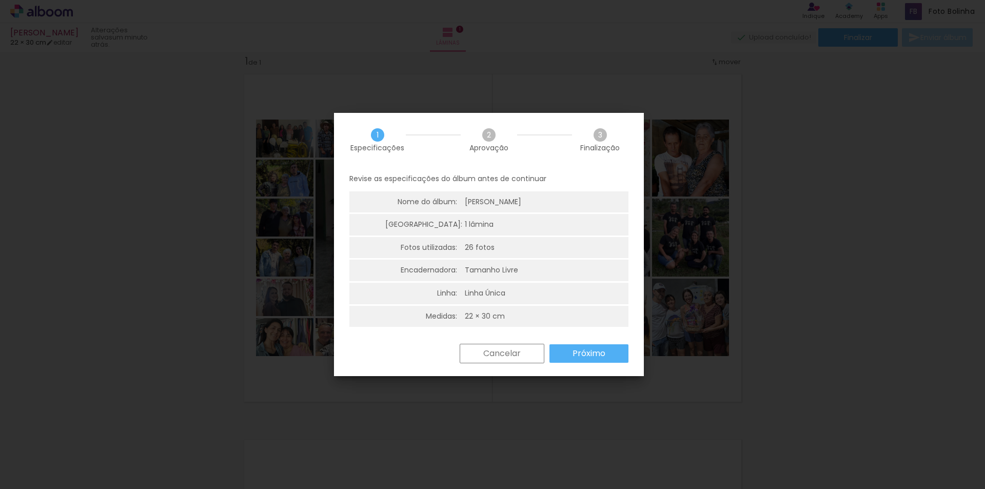
click at [0, 0] on slot "Próximo" at bounding box center [0, 0] width 0 height 0
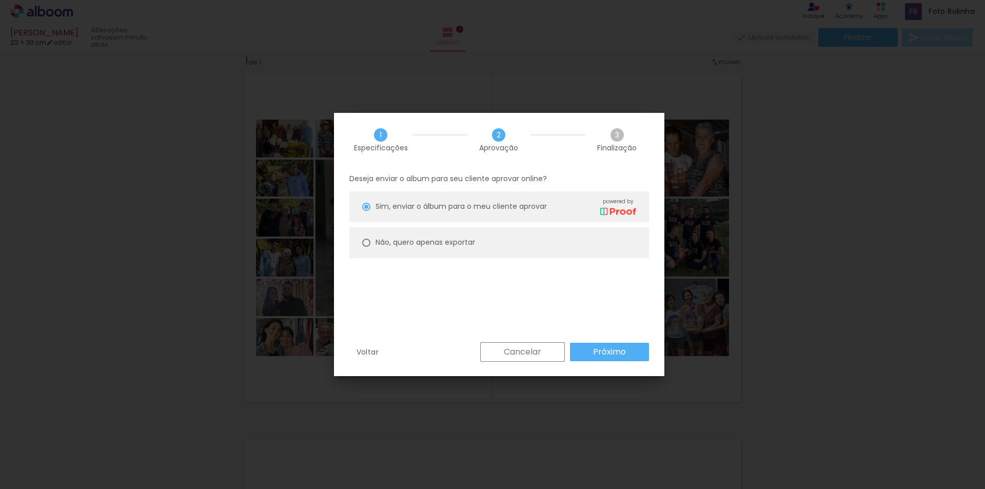
click at [455, 216] on div "Não, quero apenas exportar" at bounding box center [506, 207] width 261 height 18
type paper-radio-button "on"
click at [585, 347] on paper-button "Próximo" at bounding box center [609, 352] width 79 height 18
type input "Alta, 300 DPI"
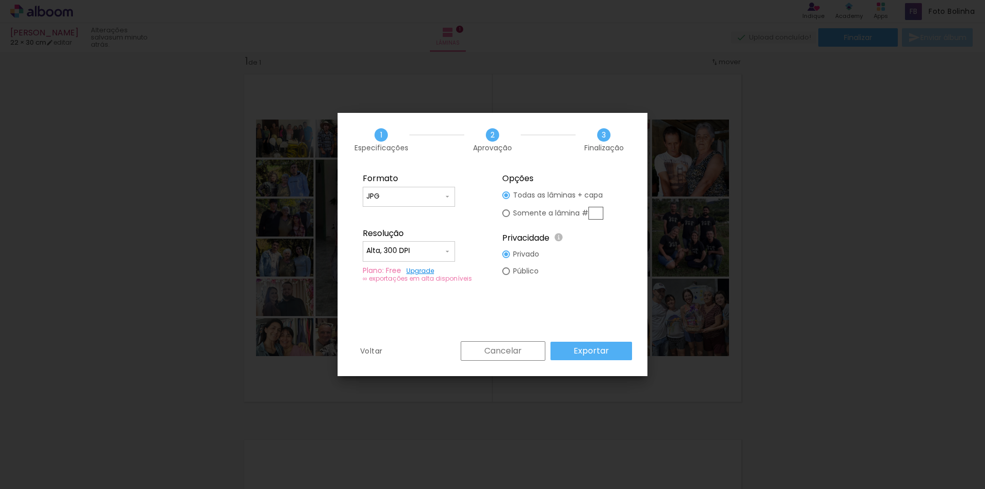
click at [0, 0] on slot "Exportar" at bounding box center [0, 0] width 0 height 0
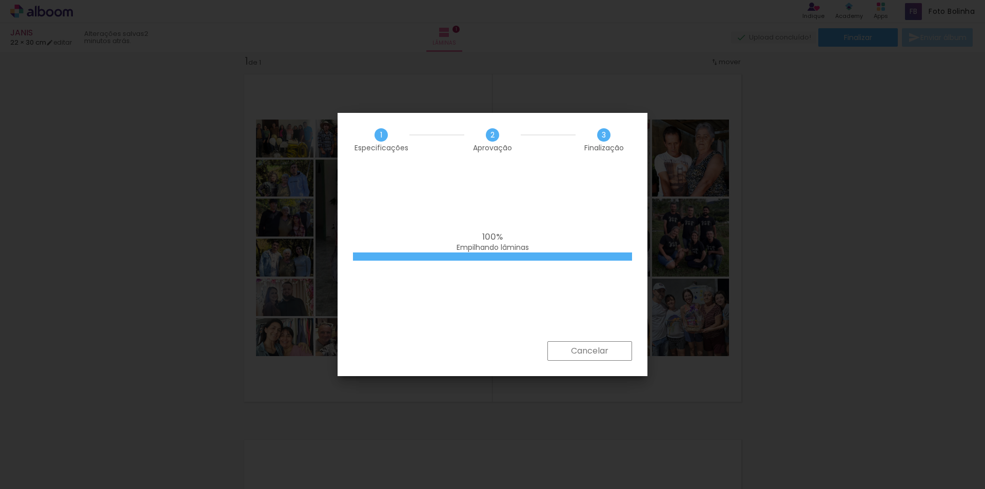
scroll to position [0, 142]
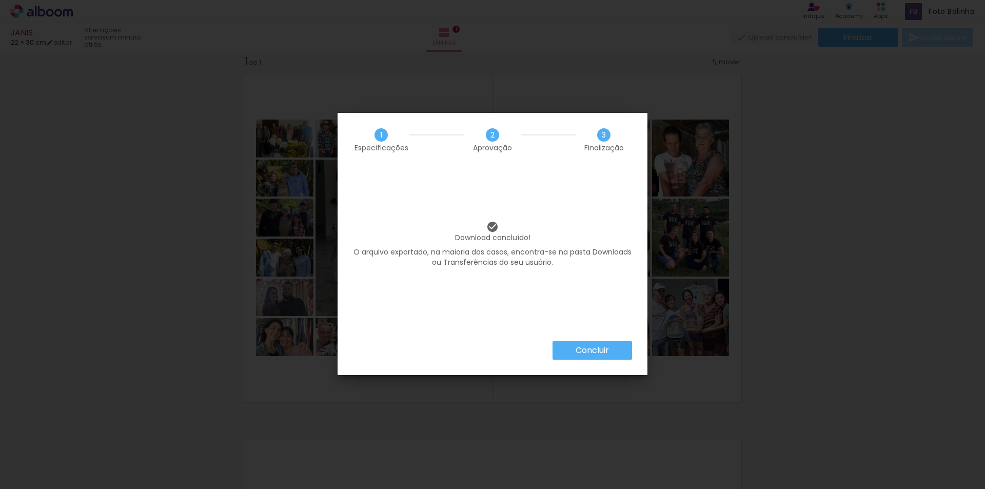
click at [0, 0] on slot "Concluir" at bounding box center [0, 0] width 0 height 0
